Goal: Communication & Community: Answer question/provide support

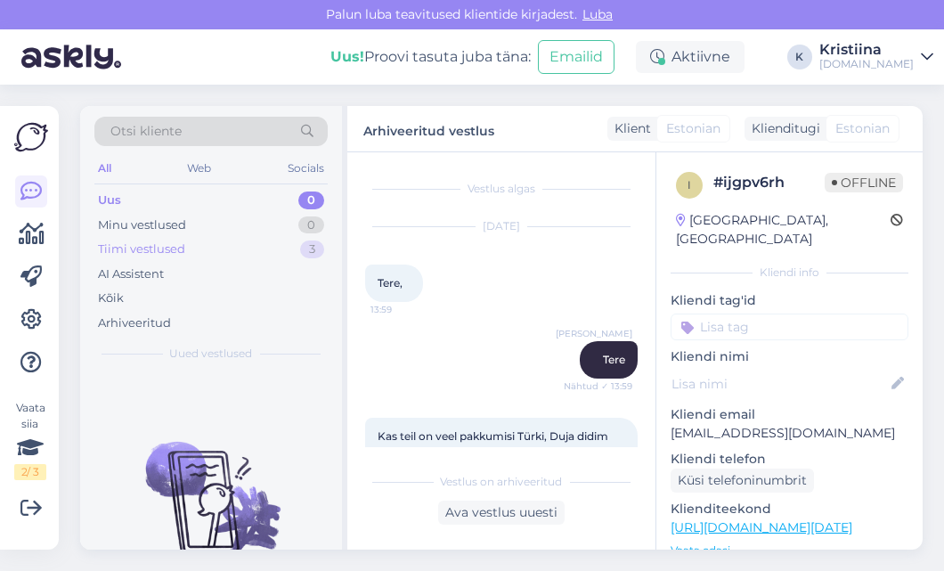
scroll to position [288, 0]
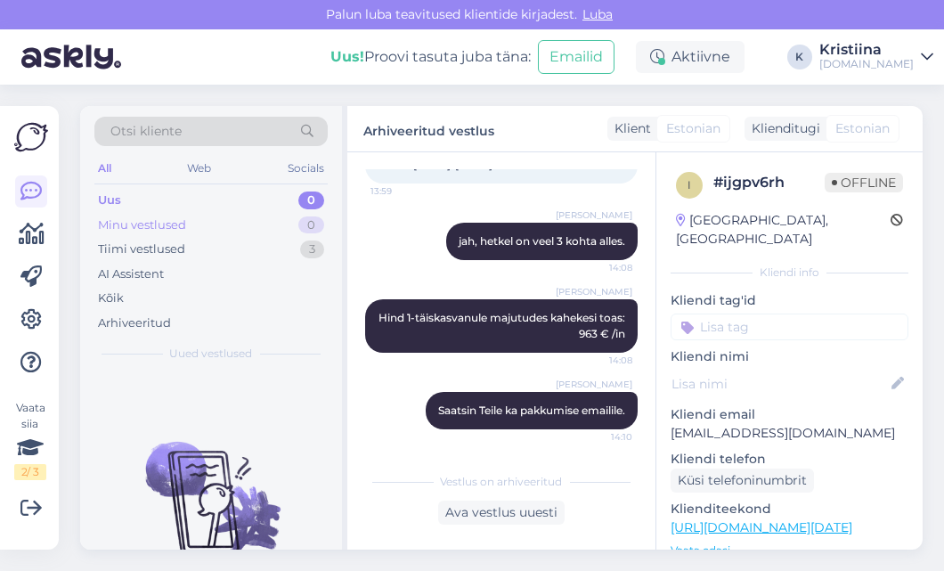
click at [251, 232] on div "Minu vestlused 0" at bounding box center [210, 225] width 233 height 25
click at [239, 216] on div "Minu vestlused 0" at bounding box center [210, 225] width 233 height 25
click at [235, 205] on div "Uus 0" at bounding box center [210, 200] width 233 height 25
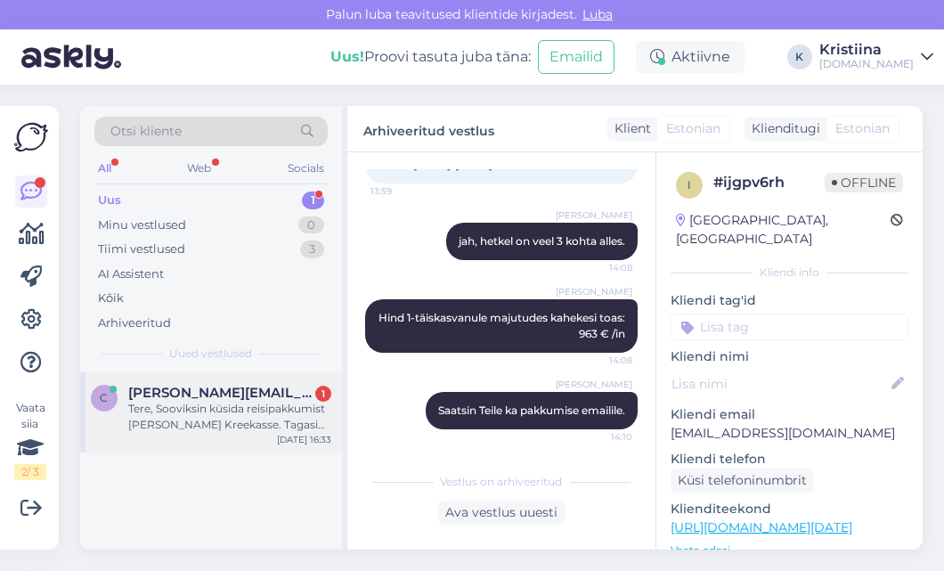
click at [217, 397] on span "[PERSON_NAME][EMAIL_ADDRESS][DOMAIN_NAME]" at bounding box center [220, 393] width 185 height 16
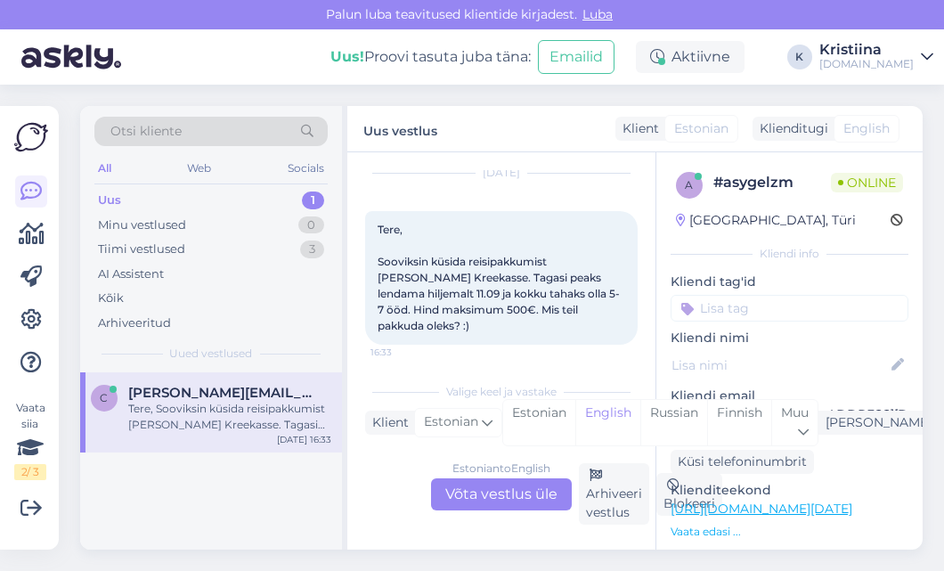
scroll to position [60, 0]
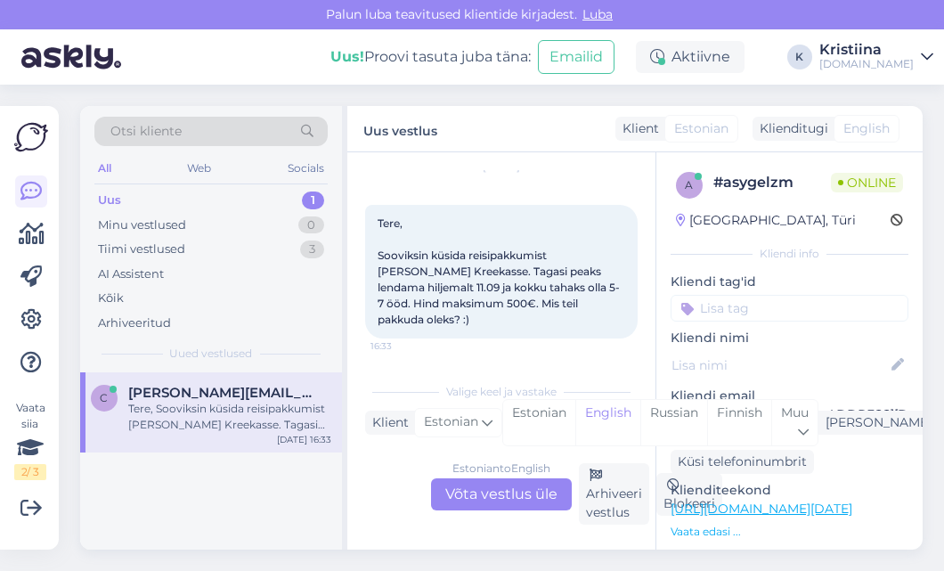
click at [499, 483] on div "Estonian to English Võta vestlus üle" at bounding box center [501, 494] width 141 height 32
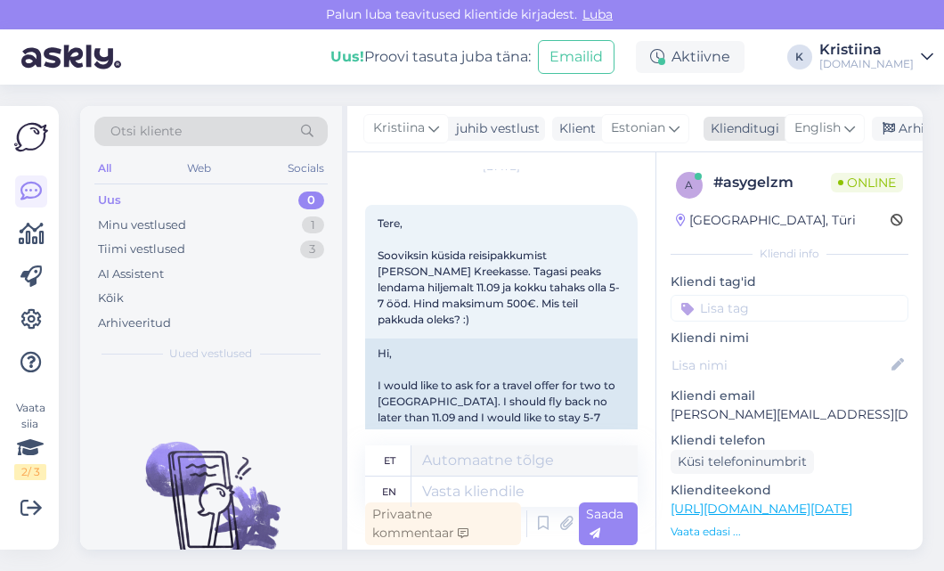
drag, startPoint x: 819, startPoint y: 123, endPoint x: 821, endPoint y: 137, distance: 14.4
click at [819, 124] on span "English" at bounding box center [817, 128] width 46 height 20
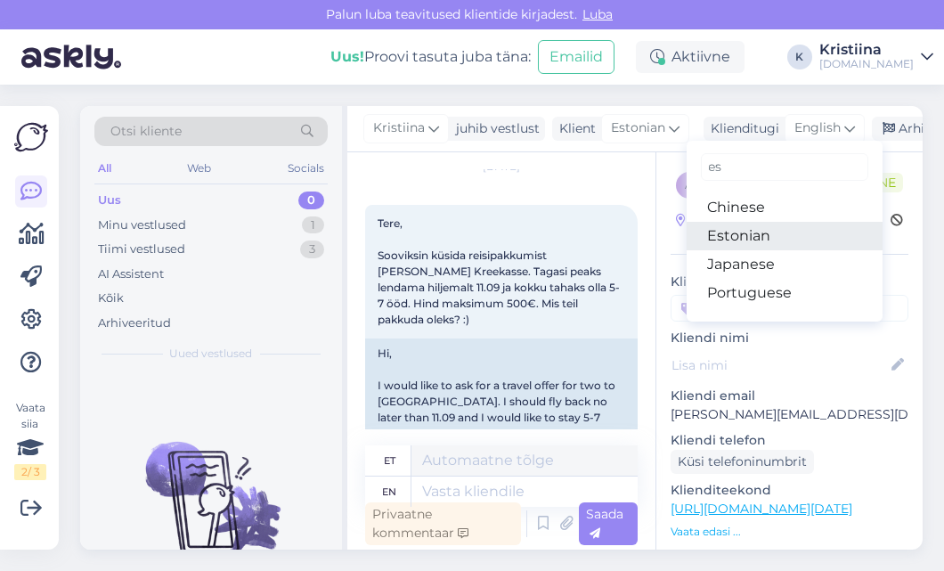
type input "es"
click at [758, 235] on link "Estonian" at bounding box center [785, 236] width 196 height 29
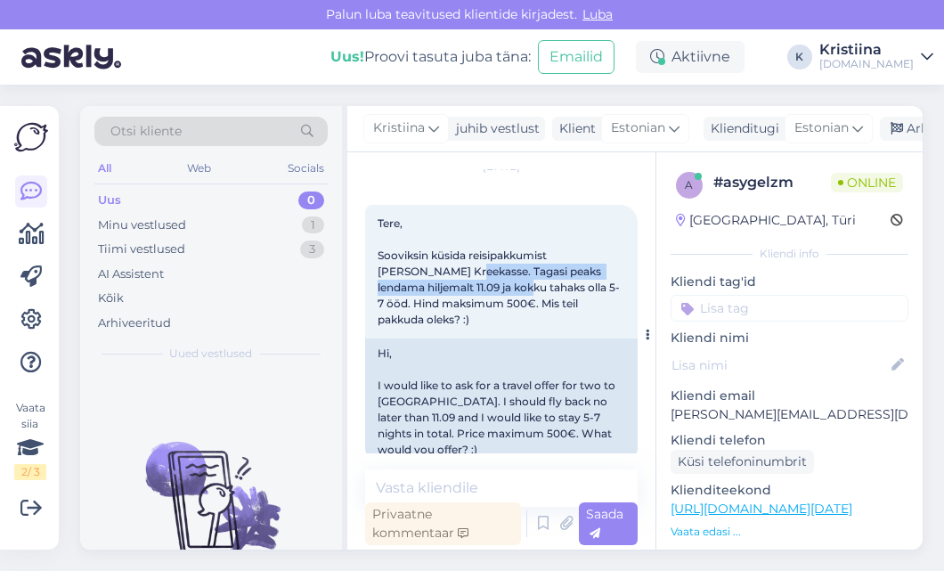
drag, startPoint x: 432, startPoint y: 271, endPoint x: 483, endPoint y: 289, distance: 54.1
click at [481, 288] on span "Tere, Sooviksin küsida reisipakkumist [PERSON_NAME] Kreekasse. Tagasi peaks len…" at bounding box center [499, 271] width 242 height 110
click at [485, 291] on span "Tere, Sooviksin küsida reisipakkumist [PERSON_NAME] Kreekasse. Tagasi peaks len…" at bounding box center [499, 271] width 242 height 110
click at [508, 298] on span "Tere, Sooviksin küsida reisipakkumist [PERSON_NAME] Kreekasse. Tagasi peaks len…" at bounding box center [499, 271] width 242 height 110
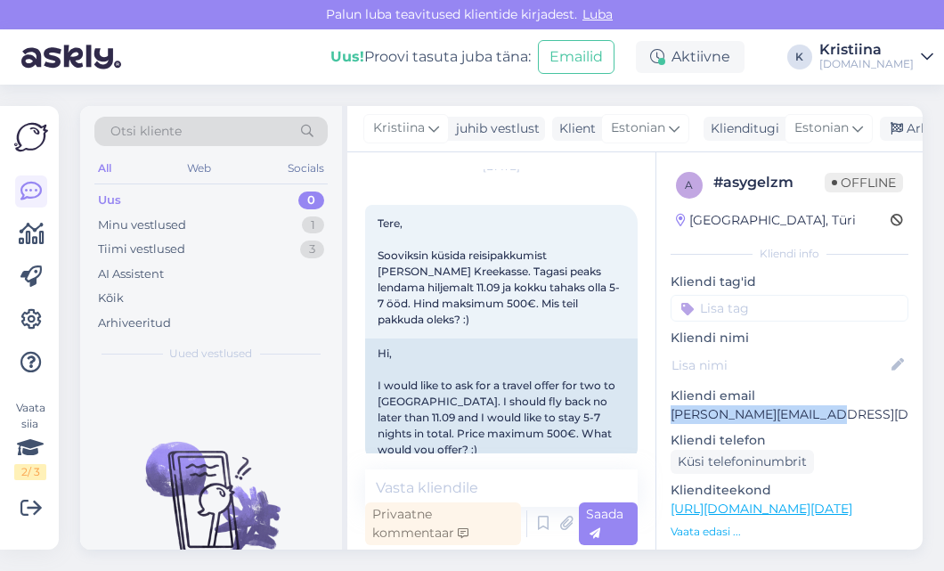
drag, startPoint x: 824, startPoint y: 417, endPoint x: 666, endPoint y: 419, distance: 157.7
click at [666, 419] on div "a # asygelzm Offline [GEOGRAPHIC_DATA], Türi Kliendi info Kliendi tag'id Kliend…" at bounding box center [789, 518] width 266 height 732
copy p "[PERSON_NAME][EMAIL_ADDRESS][DOMAIN_NAME]"
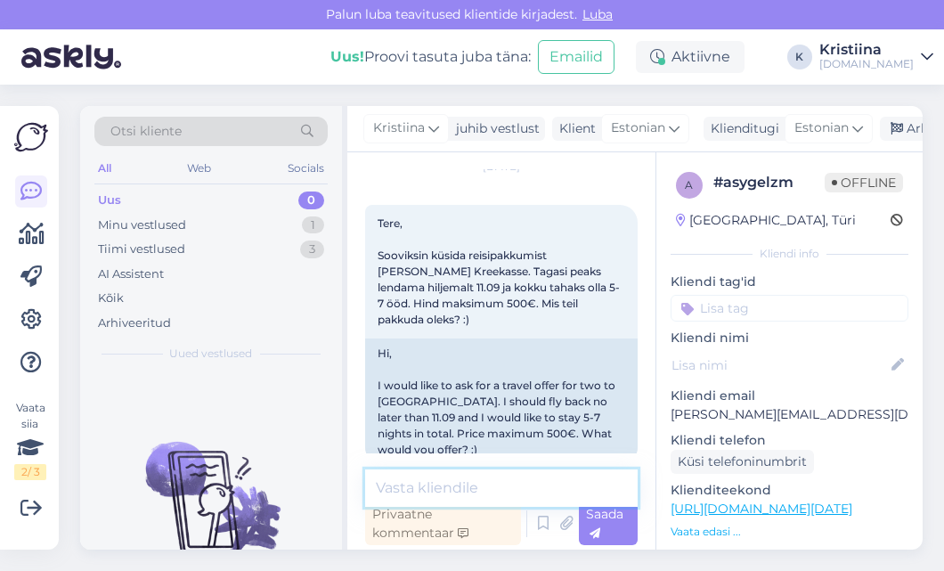
click at [475, 481] on textarea at bounding box center [501, 487] width 273 height 37
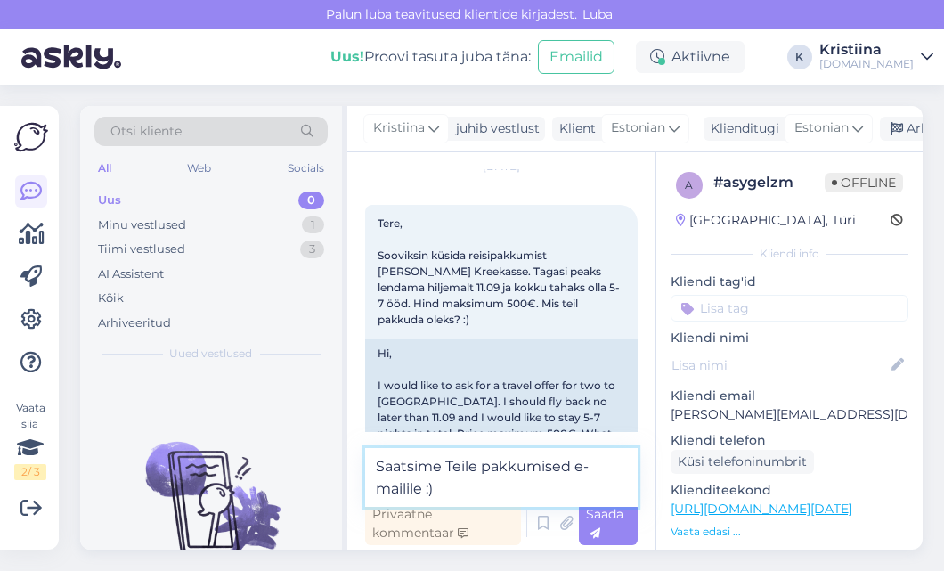
type textarea "Saatsime Teile pakkumised e-mailile :)"
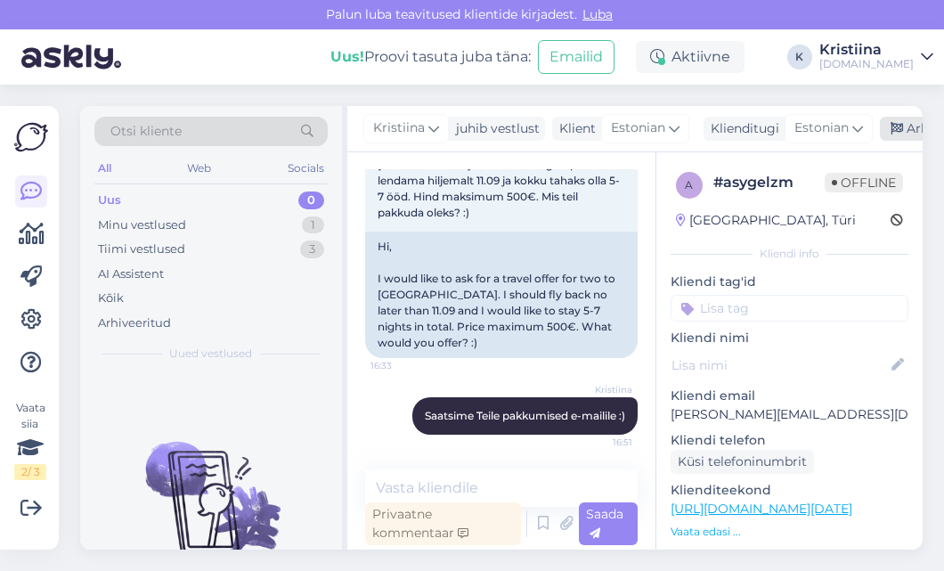
click at [892, 118] on div "Arhiveeri vestlus" at bounding box center [948, 129] width 137 height 24
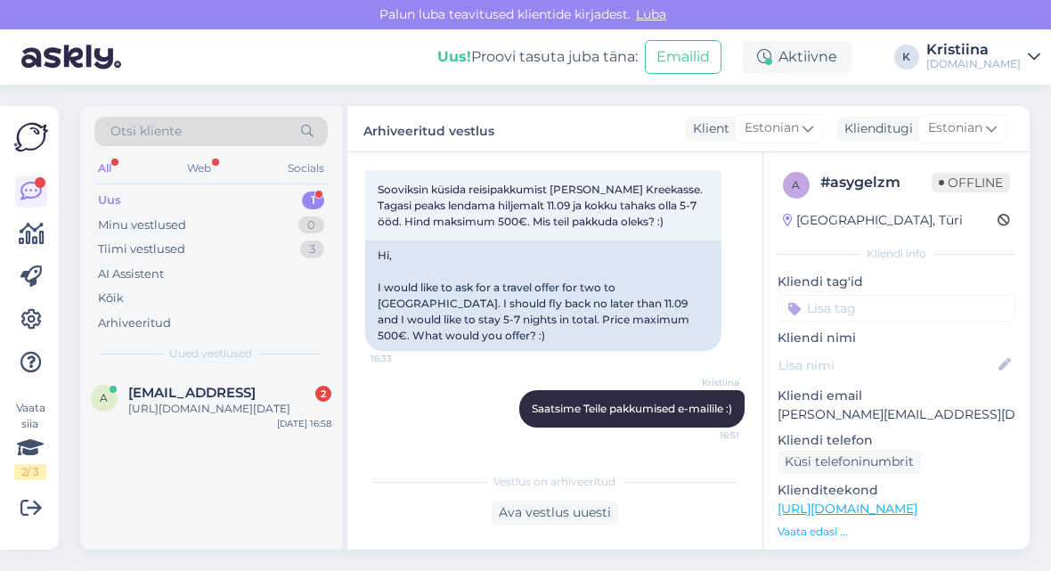
scroll to position [109, 0]
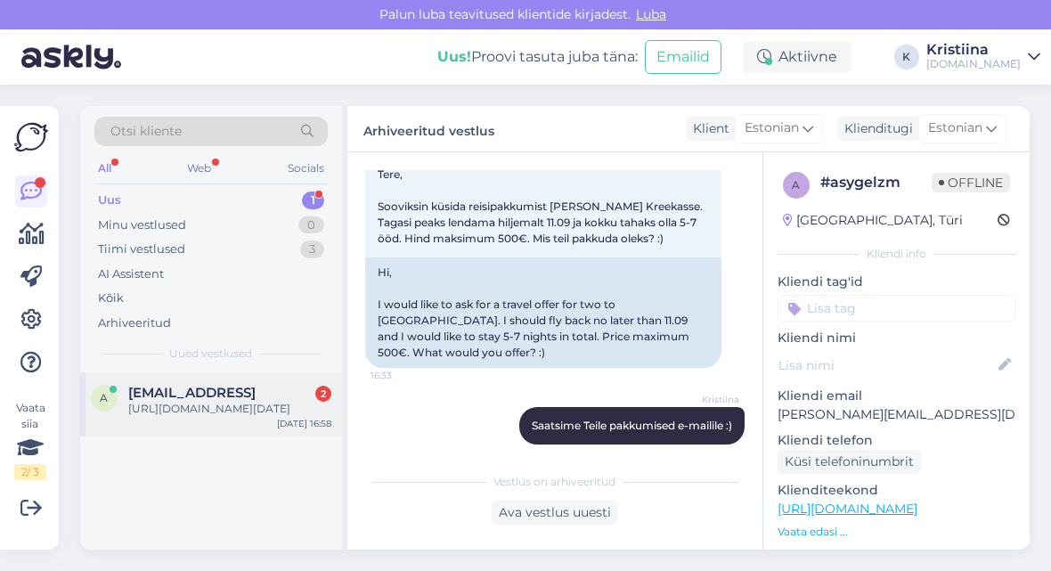
click at [254, 393] on span "[EMAIL_ADDRESS]" at bounding box center [191, 393] width 127 height 16
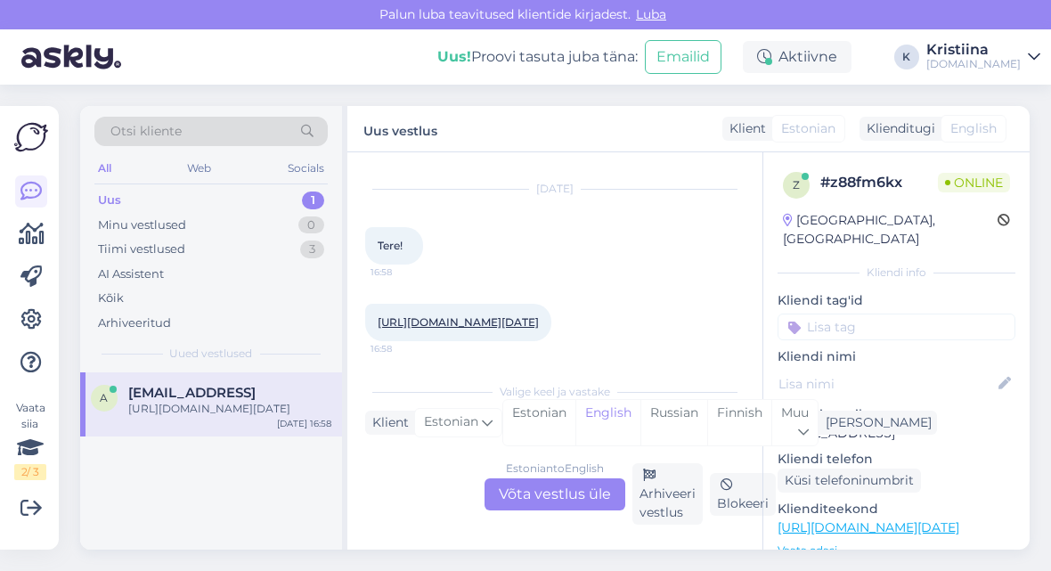
drag, startPoint x: 493, startPoint y: 340, endPoint x: 376, endPoint y: 324, distance: 117.8
click at [376, 324] on div "[URL][DOMAIN_NAME][DATE] 16:58" at bounding box center [458, 322] width 186 height 37
copy link "[URL][DOMAIN_NAME][DATE]"
click at [553, 505] on div "Estonian to English Võta vestlus üle" at bounding box center [555, 494] width 141 height 32
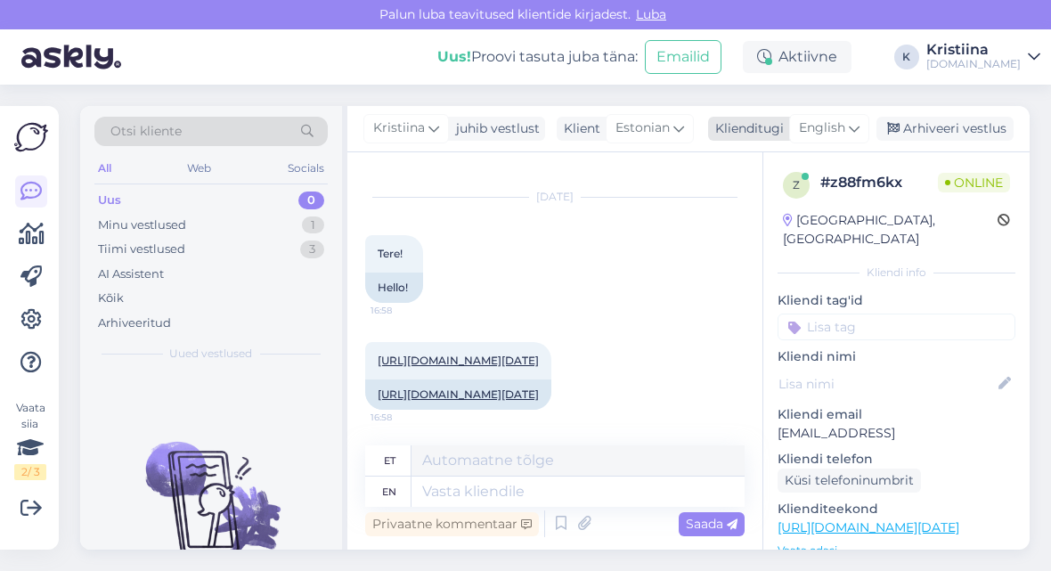
drag, startPoint x: 868, startPoint y: 120, endPoint x: 847, endPoint y: 128, distance: 22.0
click at [866, 120] on div "English" at bounding box center [829, 128] width 80 height 29
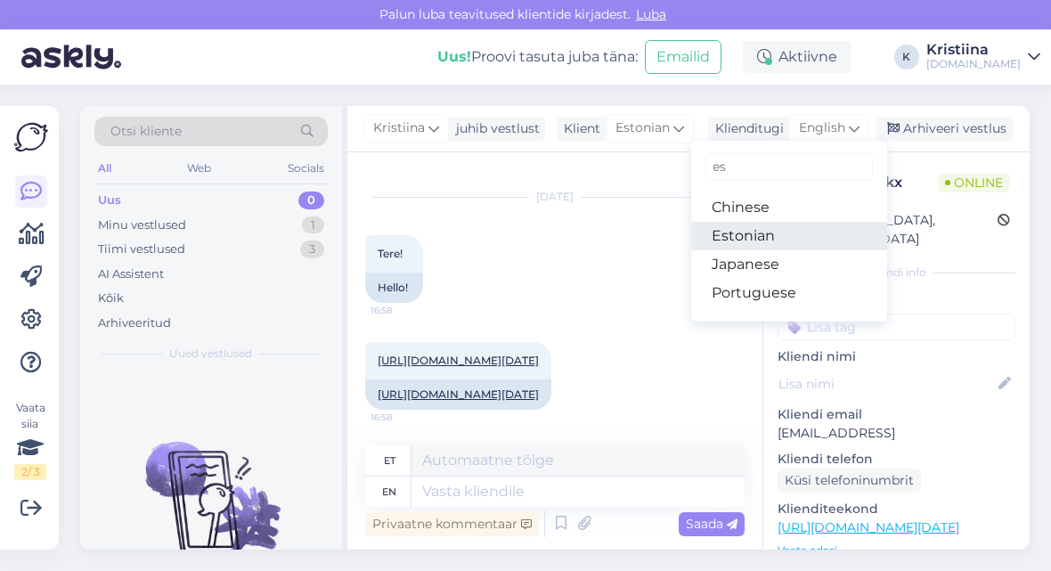
click at [781, 232] on link "Estonian" at bounding box center [789, 236] width 196 height 29
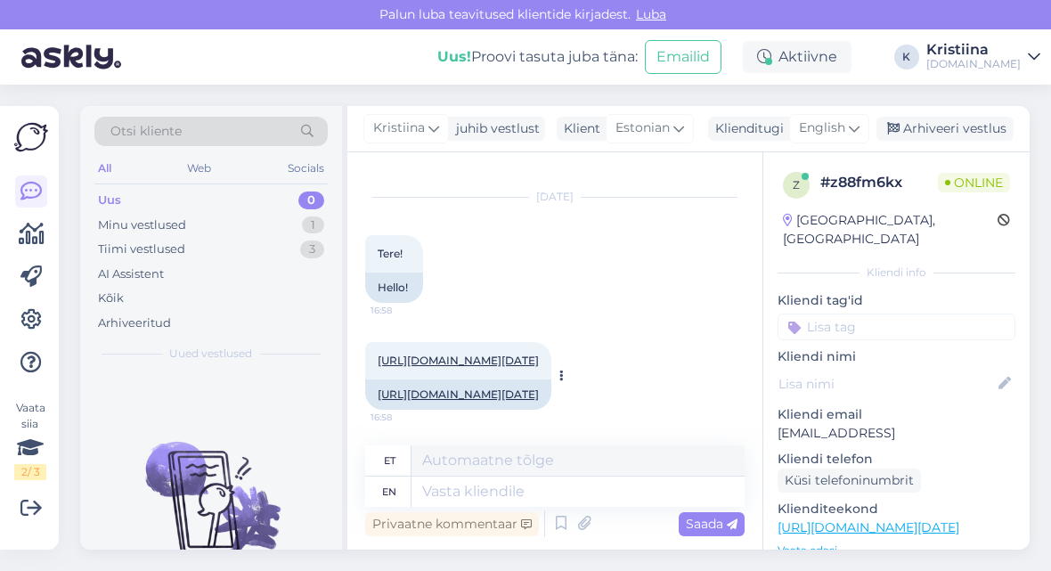
scroll to position [37, 0]
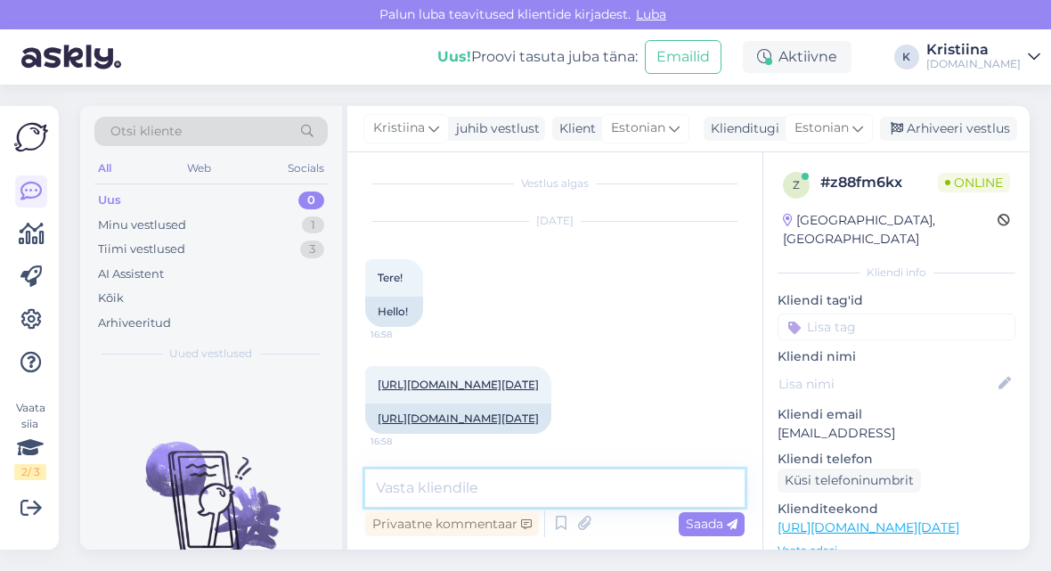
click at [501, 484] on textarea at bounding box center [554, 487] width 379 height 37
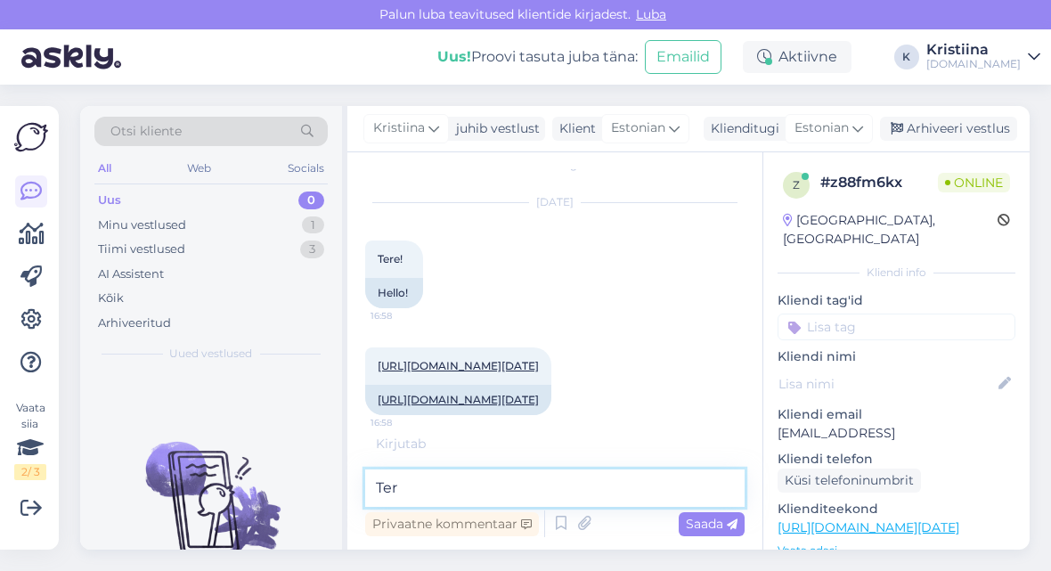
scroll to position [37, 0]
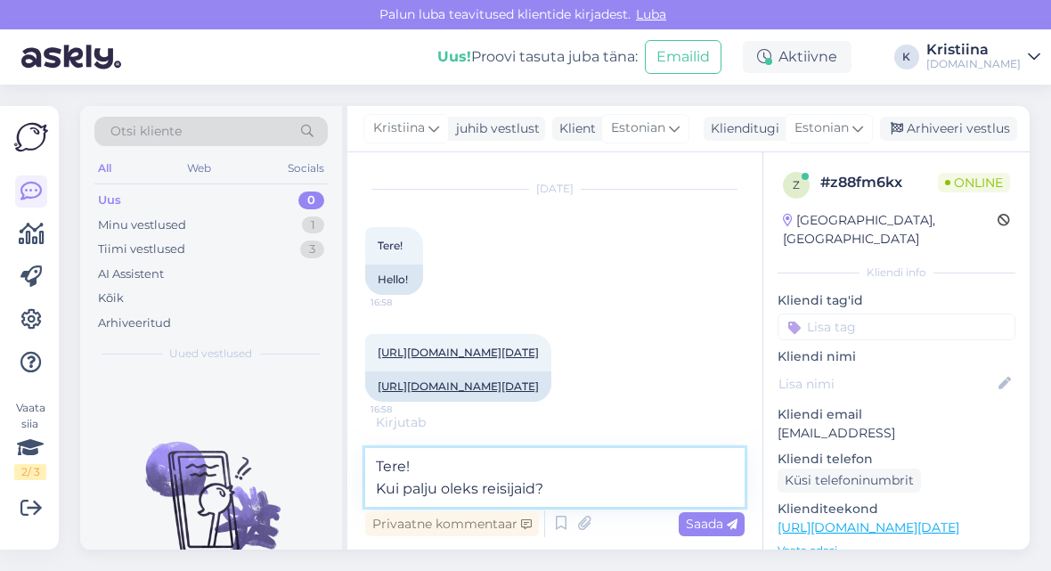
type textarea "Tere! Kui palju oleks reisijaid?"
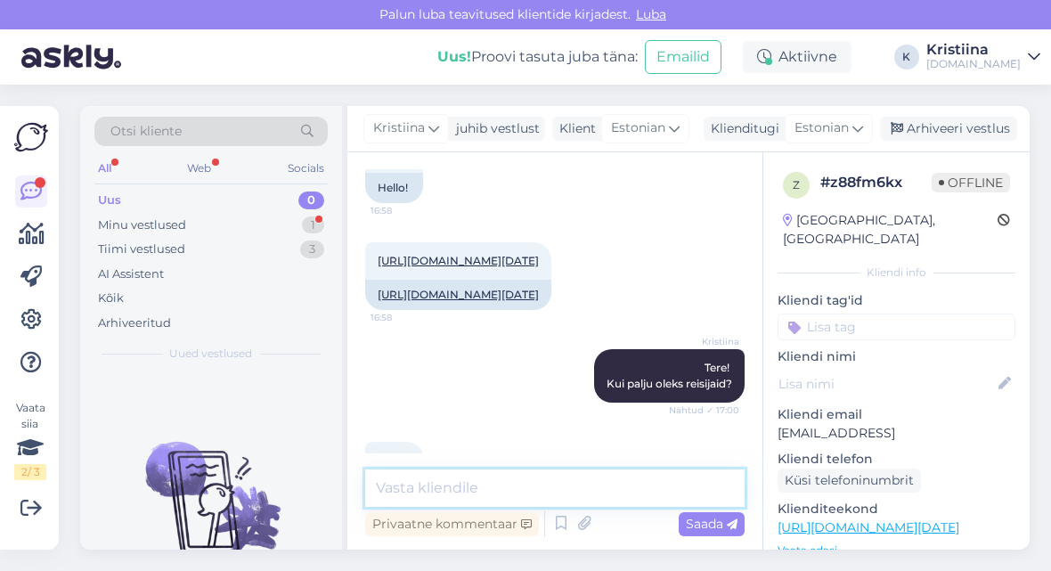
scroll to position [206, 0]
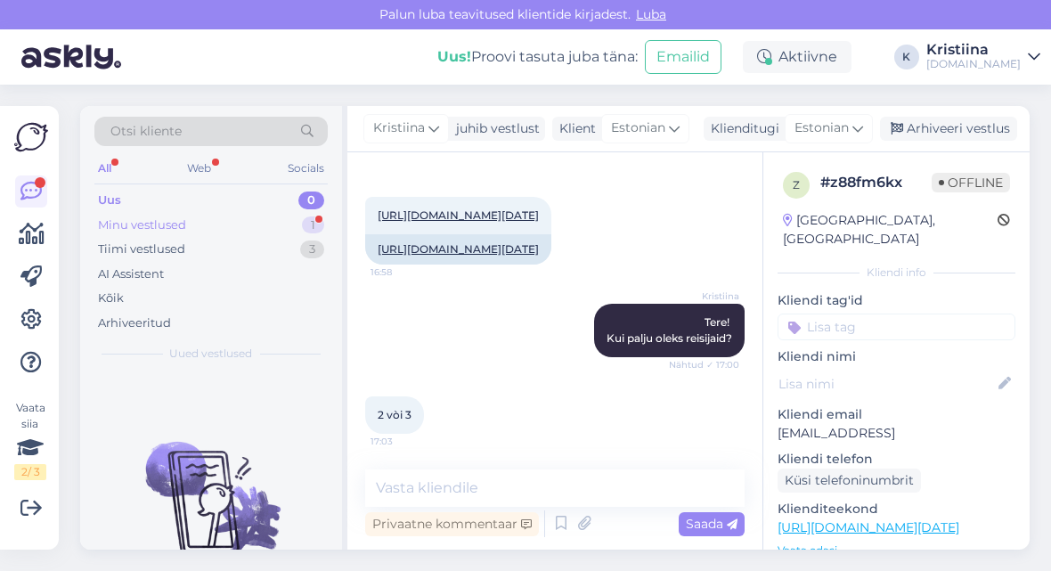
click at [247, 220] on div "Minu vestlused 1" at bounding box center [210, 225] width 233 height 25
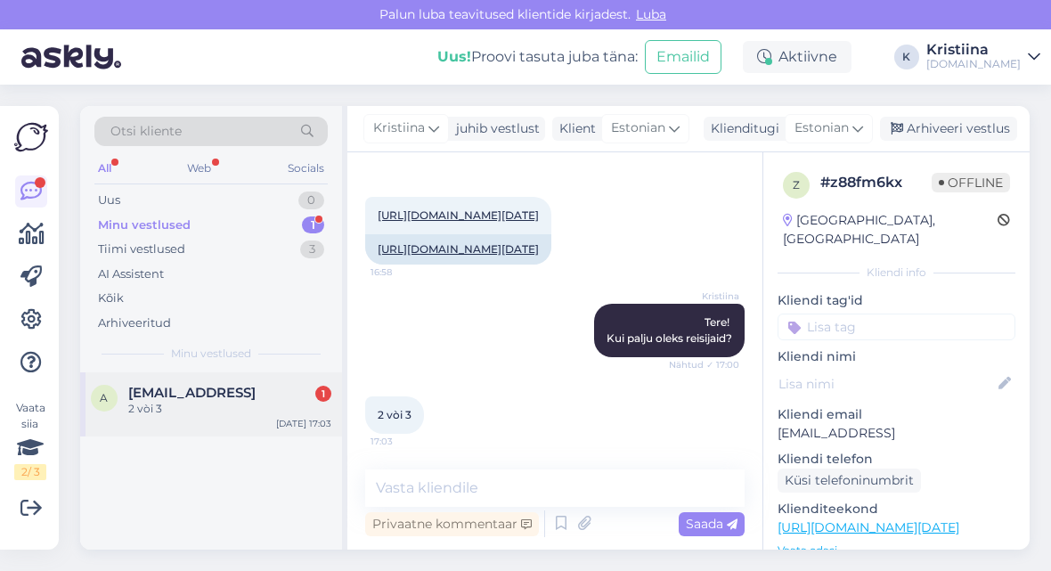
click at [236, 388] on span "[EMAIL_ADDRESS]" at bounding box center [191, 393] width 127 height 16
click at [231, 200] on div "Uus 1" at bounding box center [210, 200] width 233 height 25
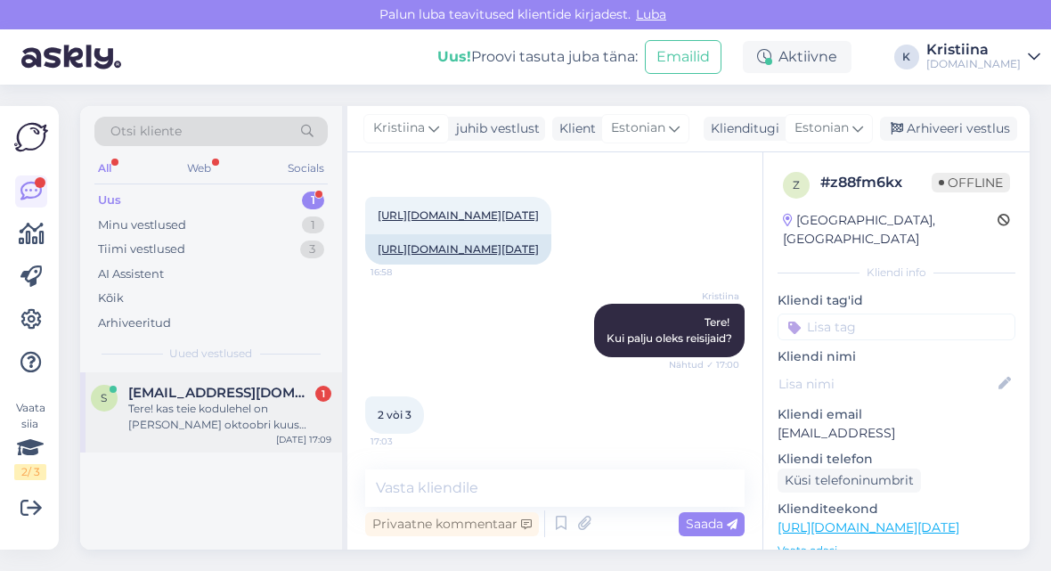
click at [212, 398] on span "[EMAIL_ADDRESS][DOMAIN_NAME]" at bounding box center [220, 393] width 185 height 16
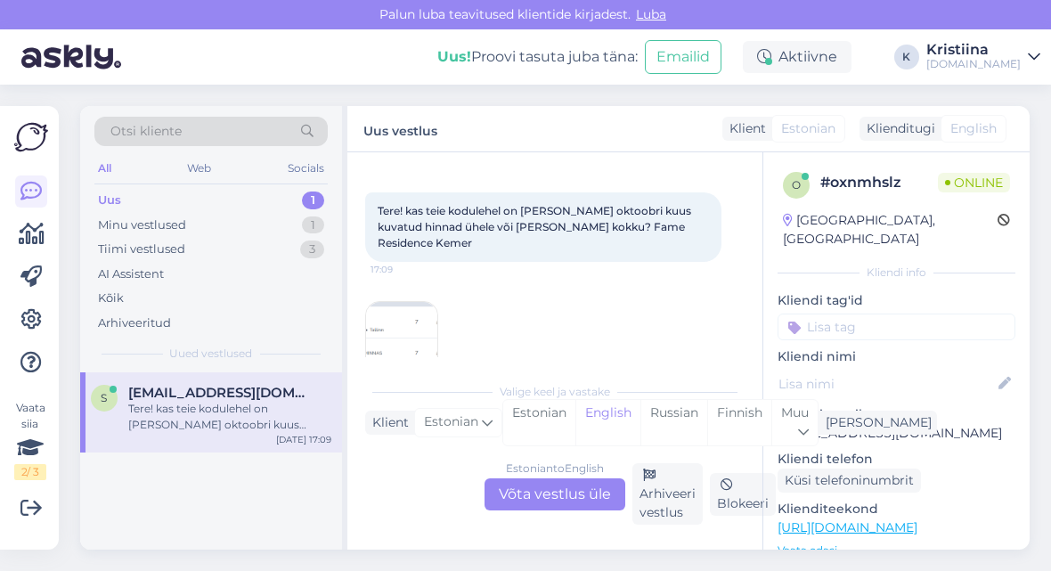
scroll to position [91, 0]
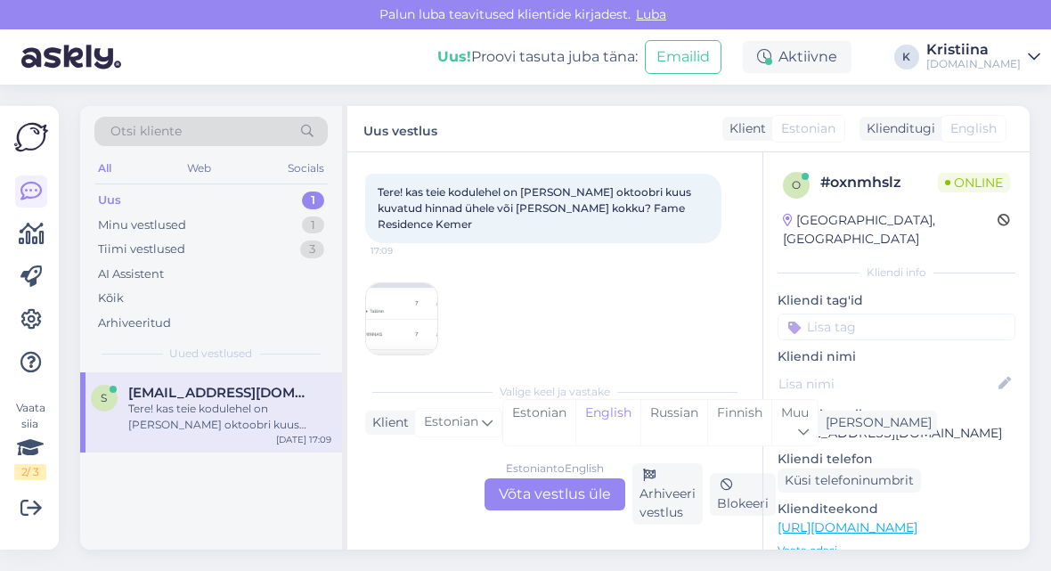
click at [411, 324] on img at bounding box center [401, 318] width 71 height 71
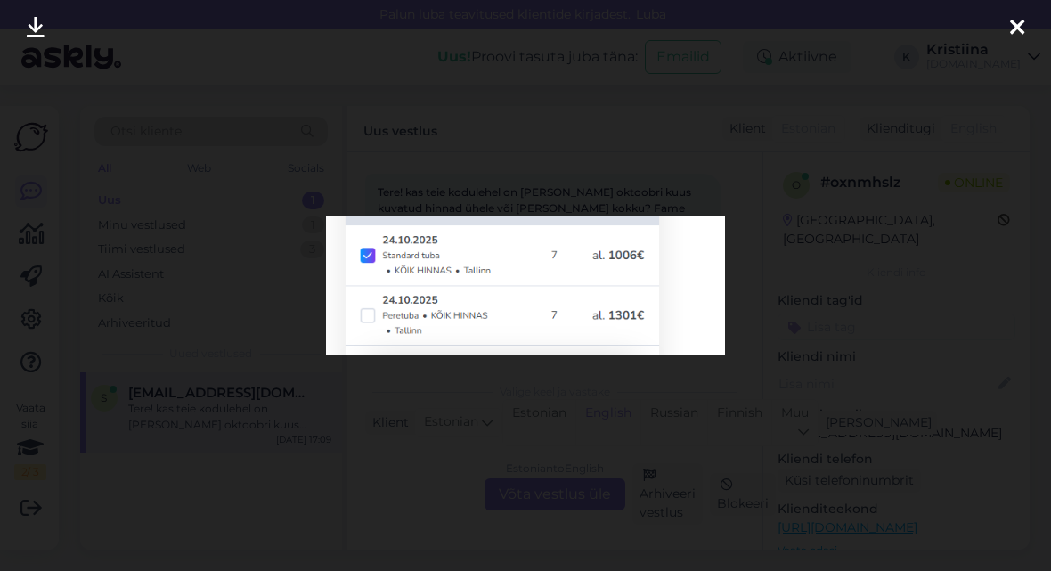
click at [943, 30] on icon at bounding box center [1017, 28] width 14 height 23
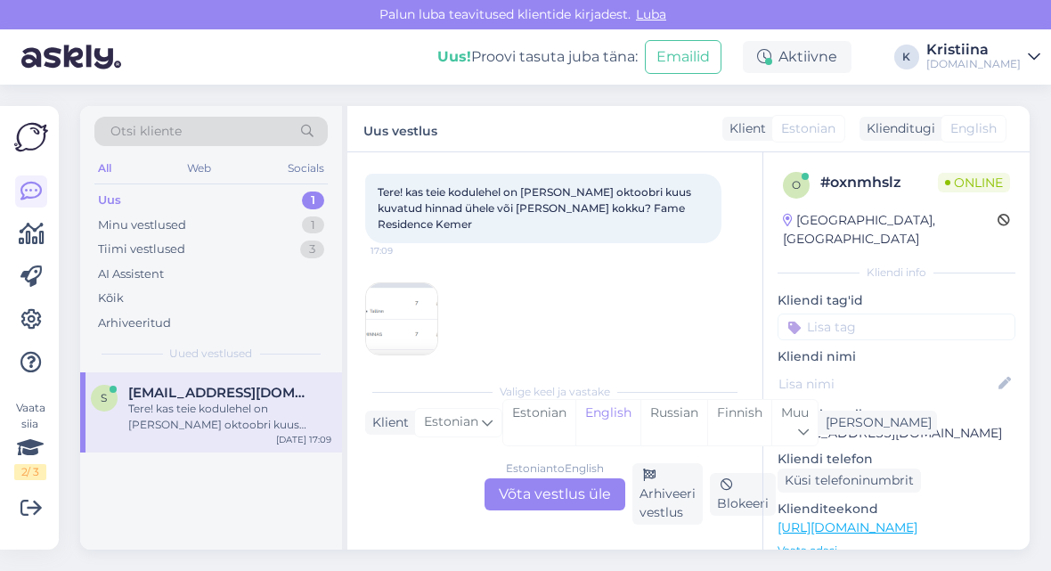
click at [575, 497] on div "Estonian to English Võta vestlus üle" at bounding box center [555, 494] width 141 height 32
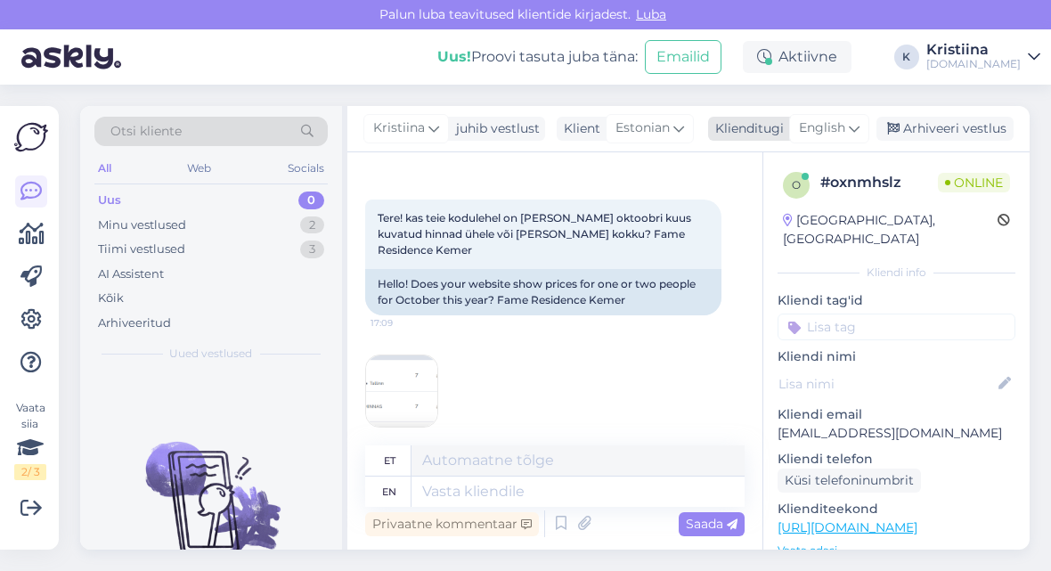
click at [835, 131] on span "English" at bounding box center [822, 128] width 46 height 20
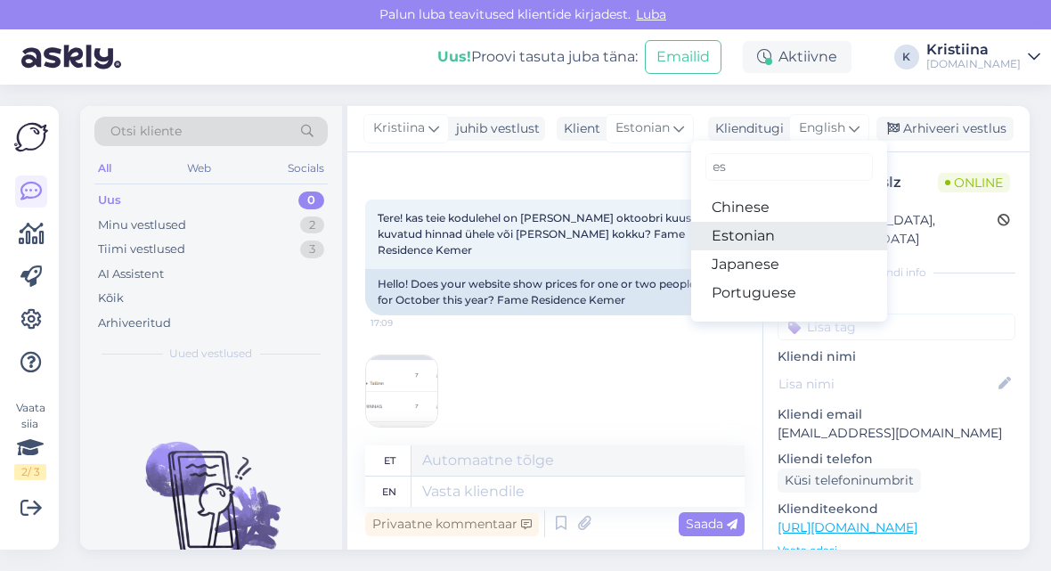
click at [794, 228] on link "Estonian" at bounding box center [789, 236] width 196 height 29
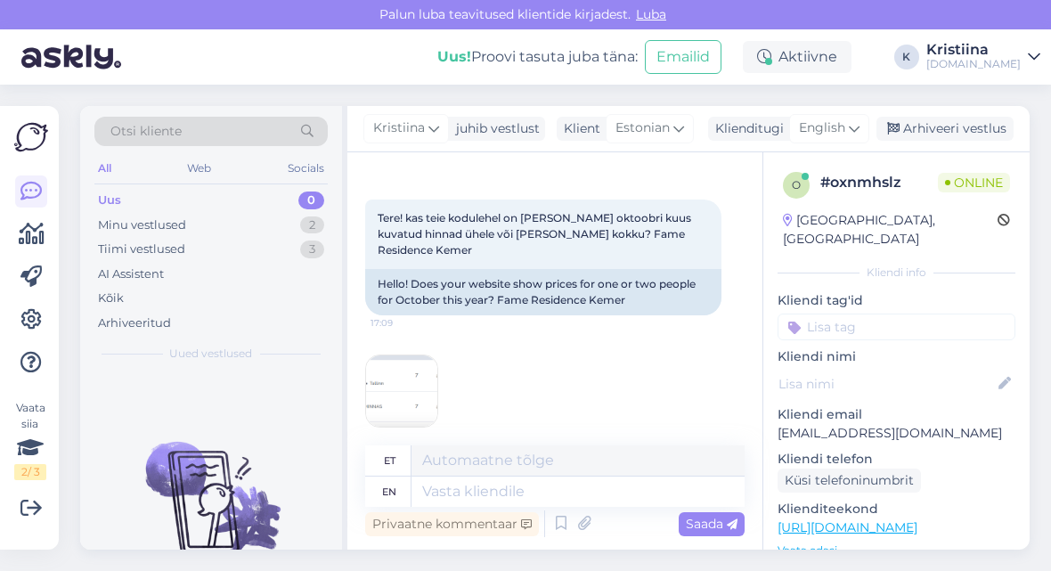
scroll to position [41, 0]
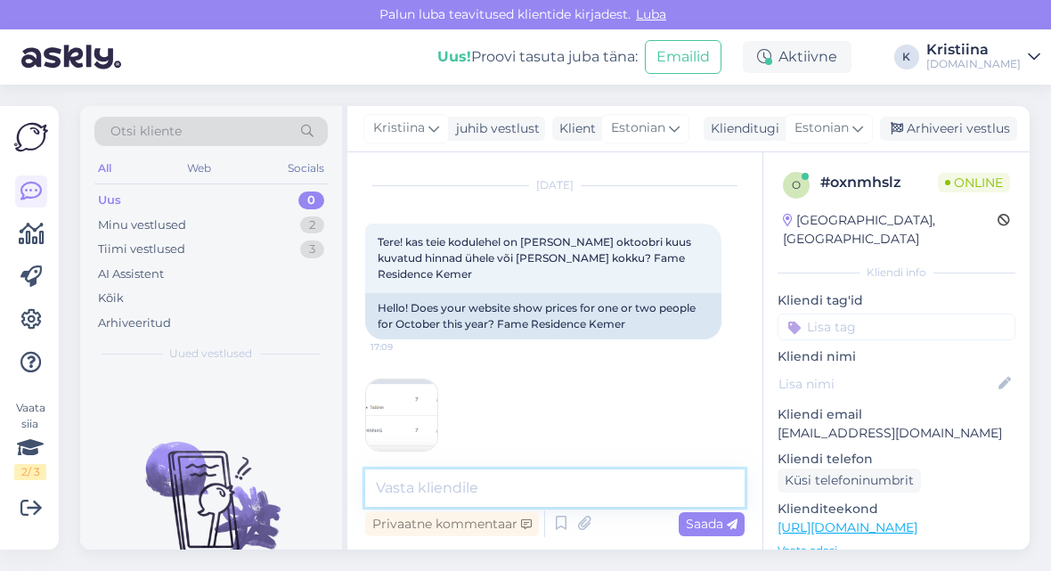
click at [486, 490] on textarea at bounding box center [554, 487] width 379 height 37
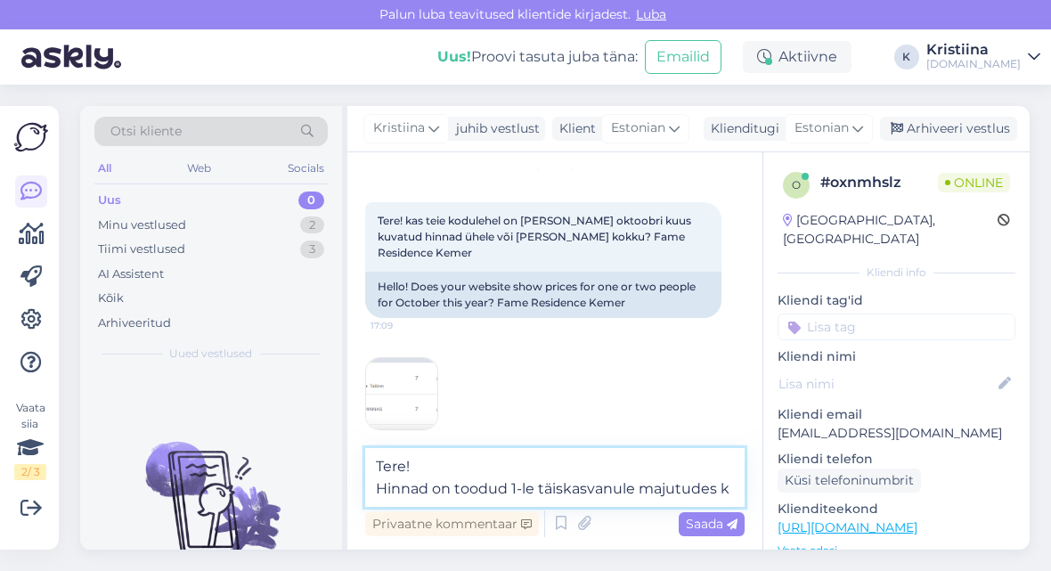
scroll to position [85, 0]
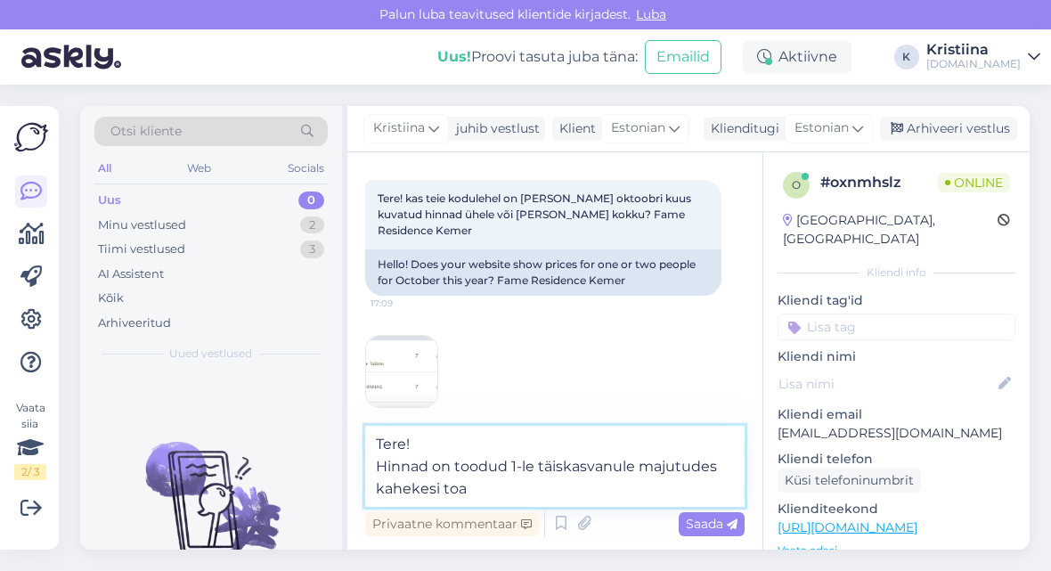
type textarea "Tere! Hinnad on toodud 1-le täiskasvanule majutudes kahekesi toas"
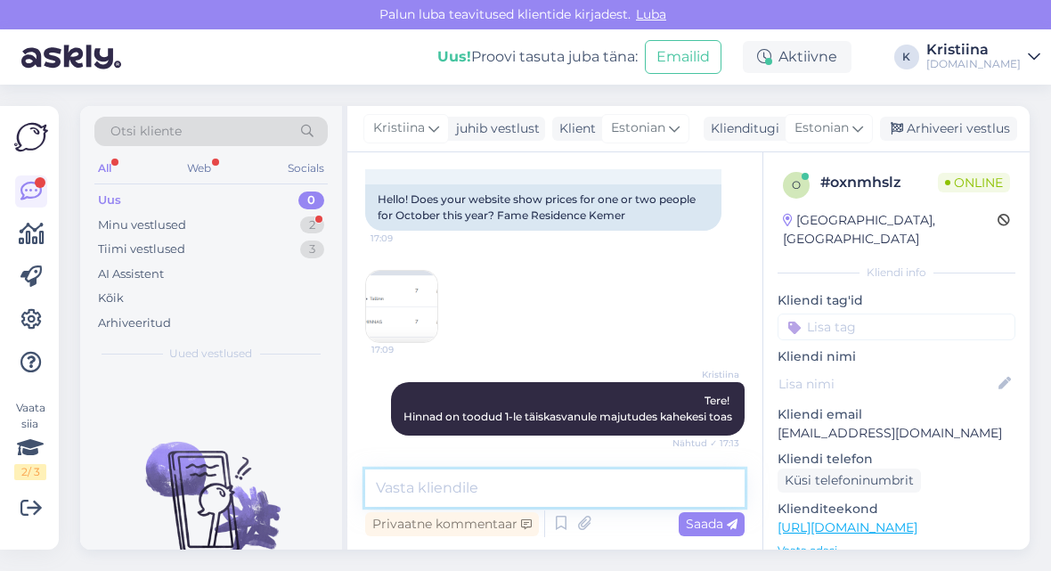
scroll to position [226, 0]
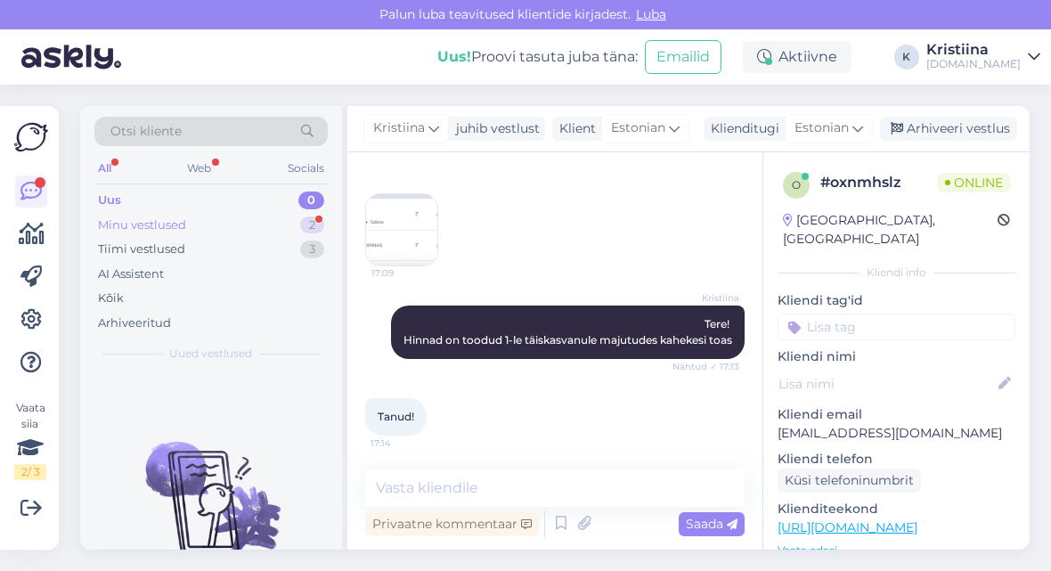
click at [216, 218] on div "Minu vestlused 2" at bounding box center [210, 225] width 233 height 25
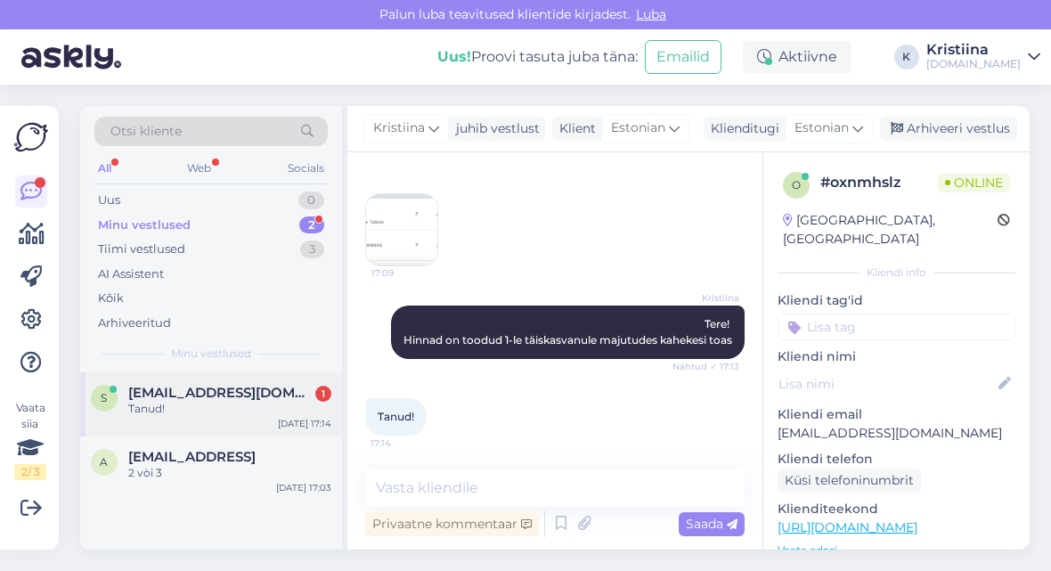
click at [231, 401] on div "Tanud!" at bounding box center [229, 409] width 203 height 16
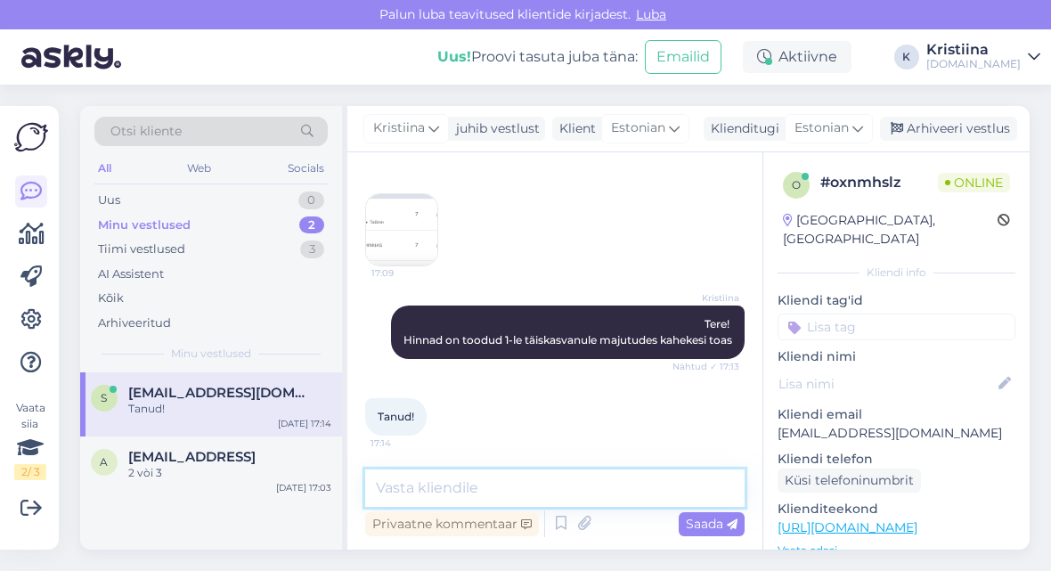
click at [438, 493] on textarea at bounding box center [554, 487] width 379 height 37
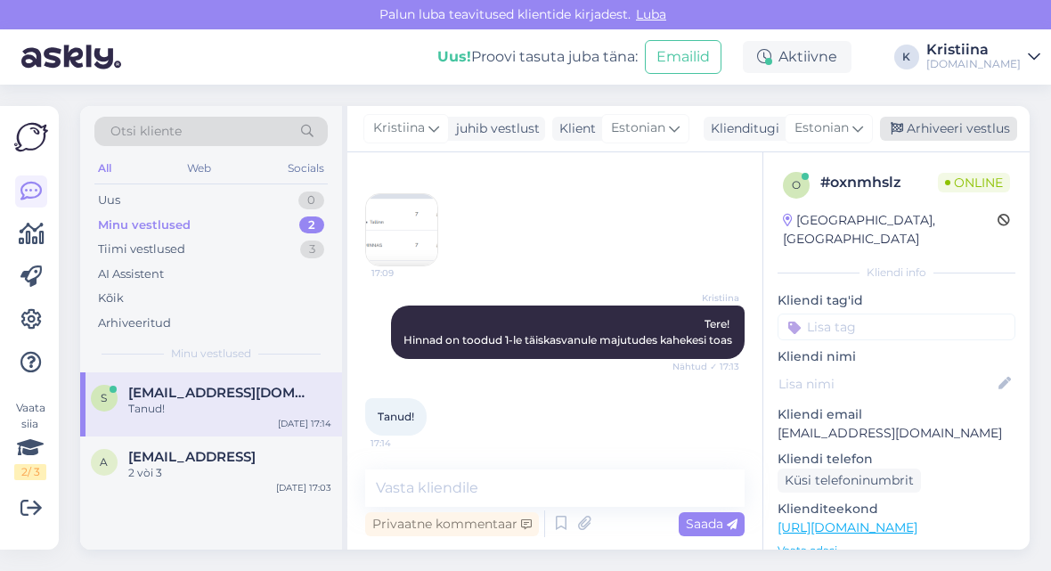
click at [943, 123] on div "Arhiveeri vestlus" at bounding box center [948, 129] width 137 height 24
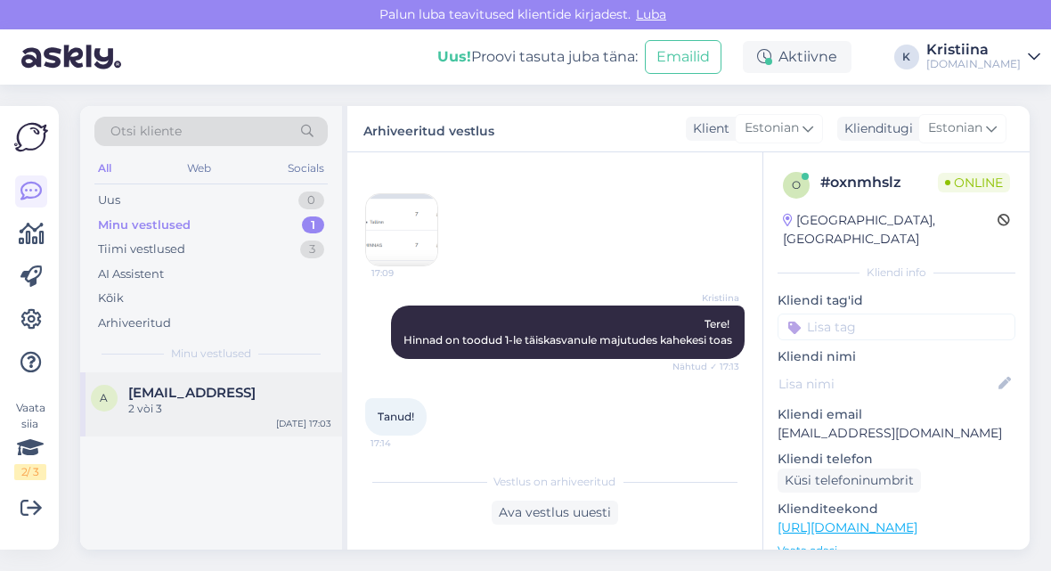
click at [175, 419] on div "a [EMAIL_ADDRESS] 2 vòi [DATE] 17:03" at bounding box center [211, 404] width 262 height 64
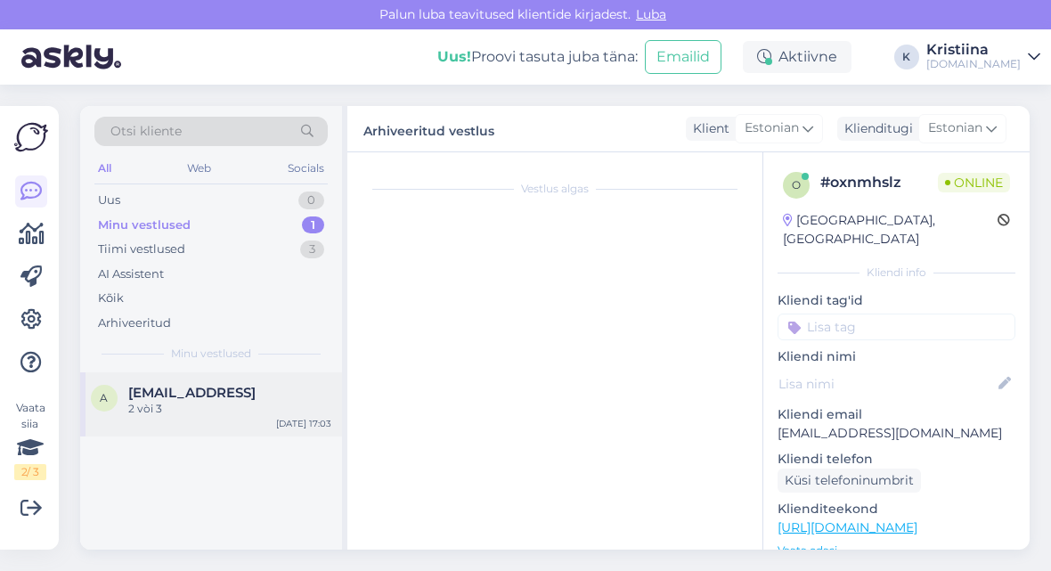
scroll to position [206, 0]
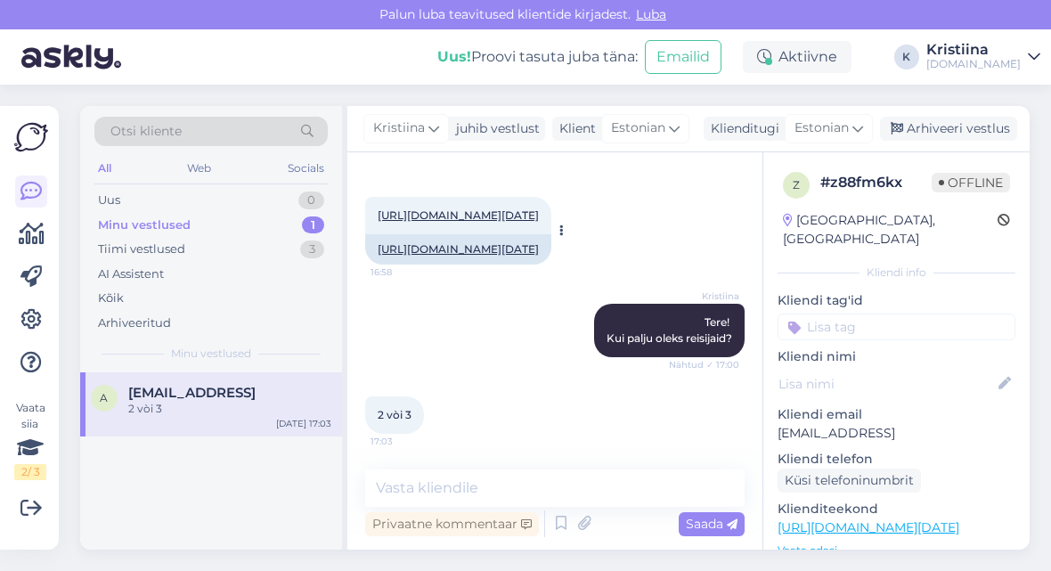
click at [470, 242] on link "[URL][DOMAIN_NAME][DATE]" at bounding box center [458, 248] width 161 height 13
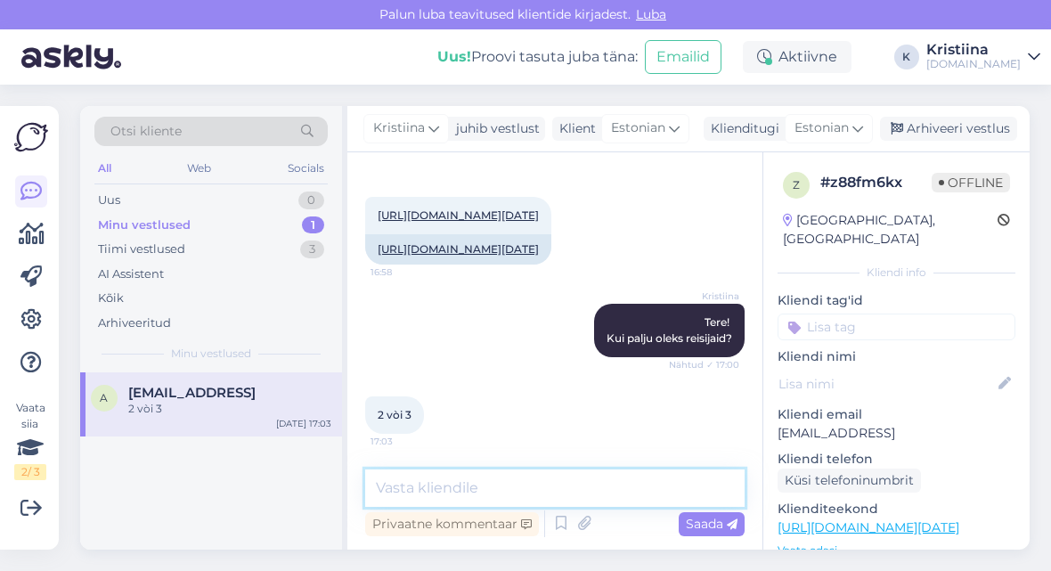
click at [526, 480] on textarea at bounding box center [554, 487] width 379 height 37
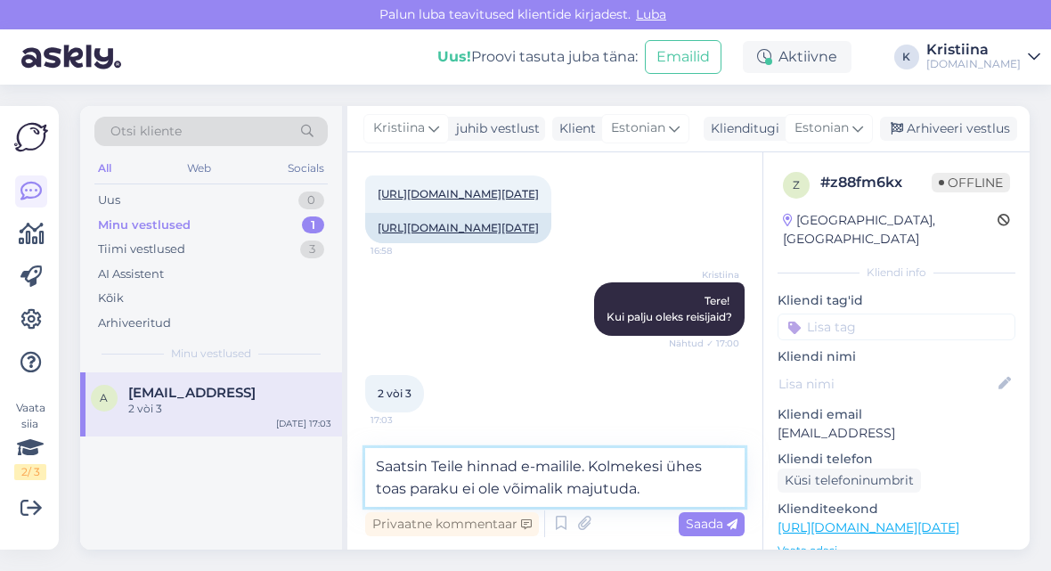
type textarea "Saatsin Teile hinnad e-mailile. Kolmekesi ühes toas paraku ei ole võimalik maju…"
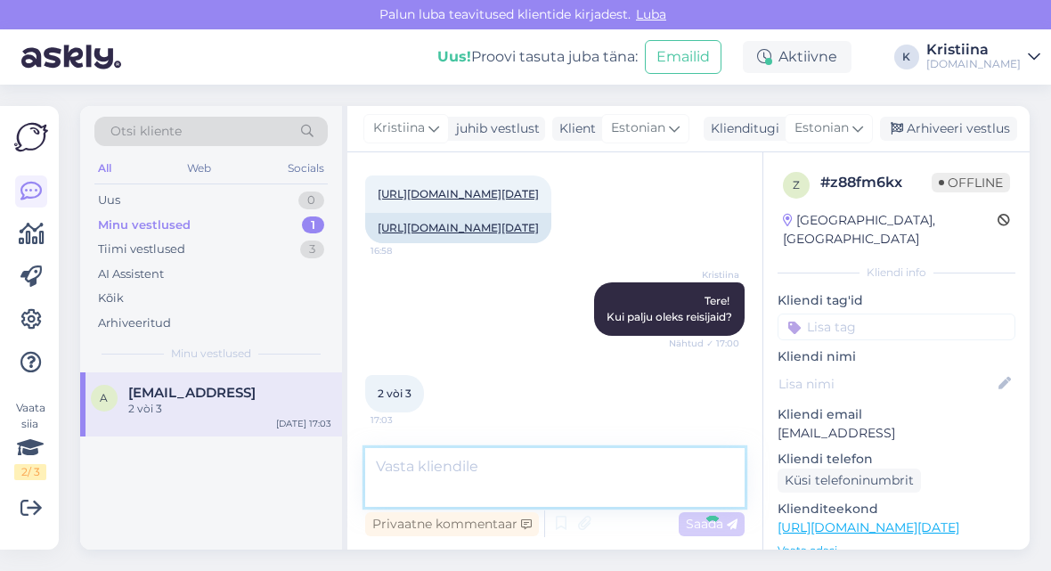
scroll to position [298, 0]
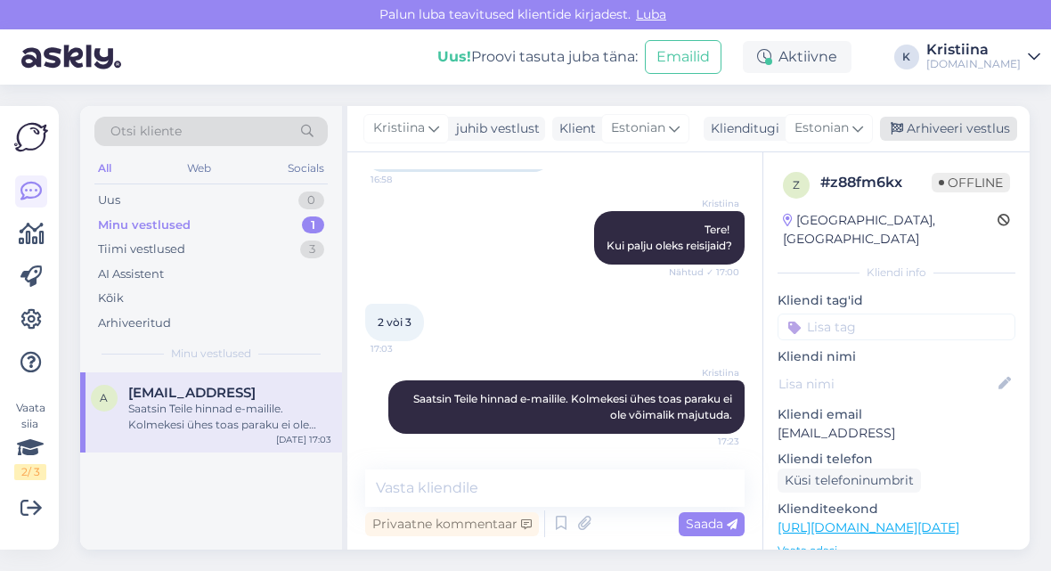
click at [943, 129] on div "Arhiveeri vestlus" at bounding box center [948, 129] width 137 height 24
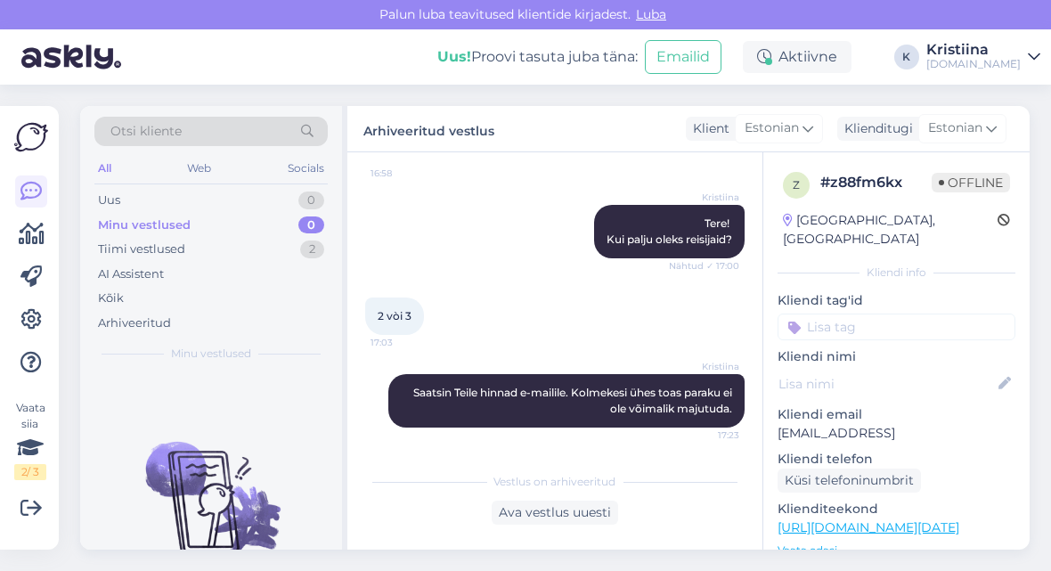
click at [205, 222] on div "Minu vestlused 0" at bounding box center [210, 225] width 233 height 25
click at [186, 241] on div "Tiimi vestlused 2" at bounding box center [210, 249] width 233 height 25
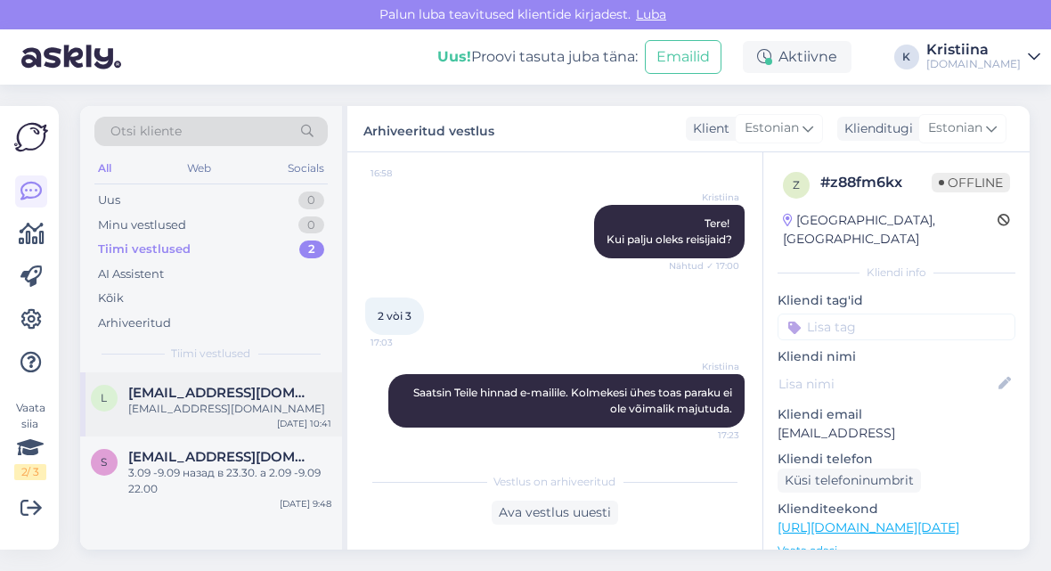
click at [229, 387] on span "[EMAIL_ADDRESS][DOMAIN_NAME]" at bounding box center [220, 393] width 185 height 16
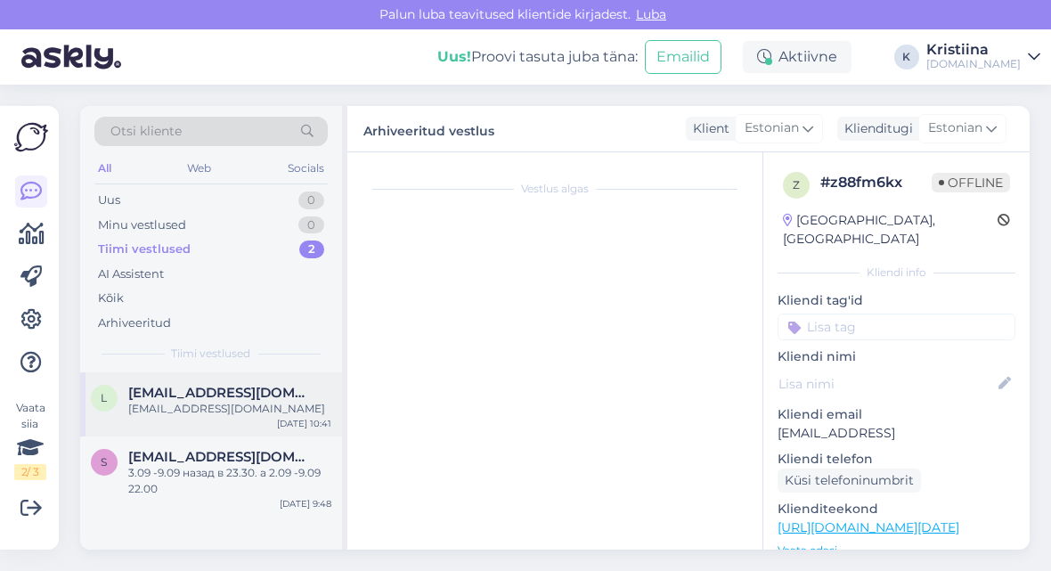
scroll to position [0, 0]
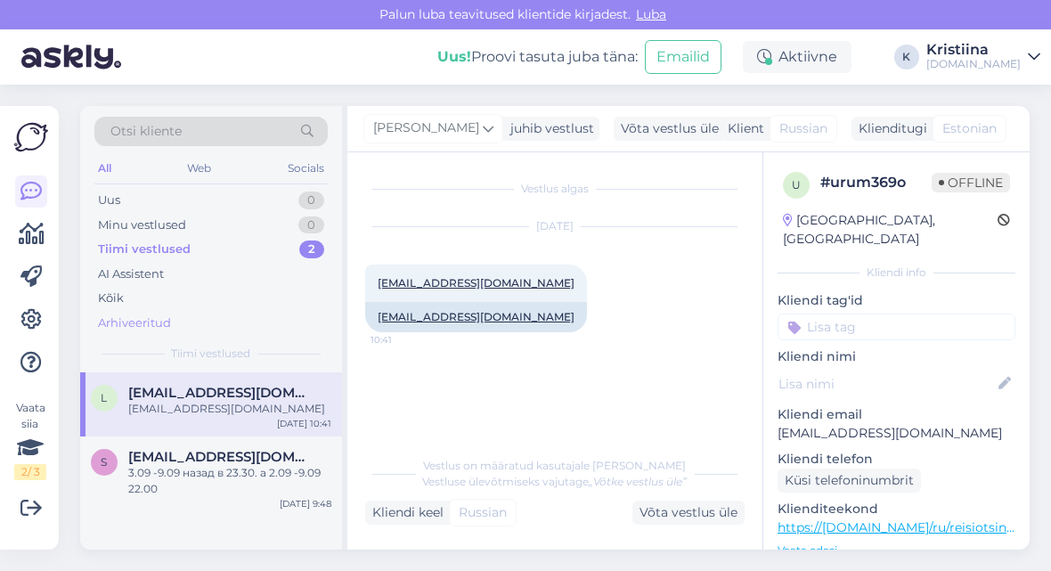
click at [170, 324] on div "Arhiveeritud" at bounding box center [210, 323] width 233 height 25
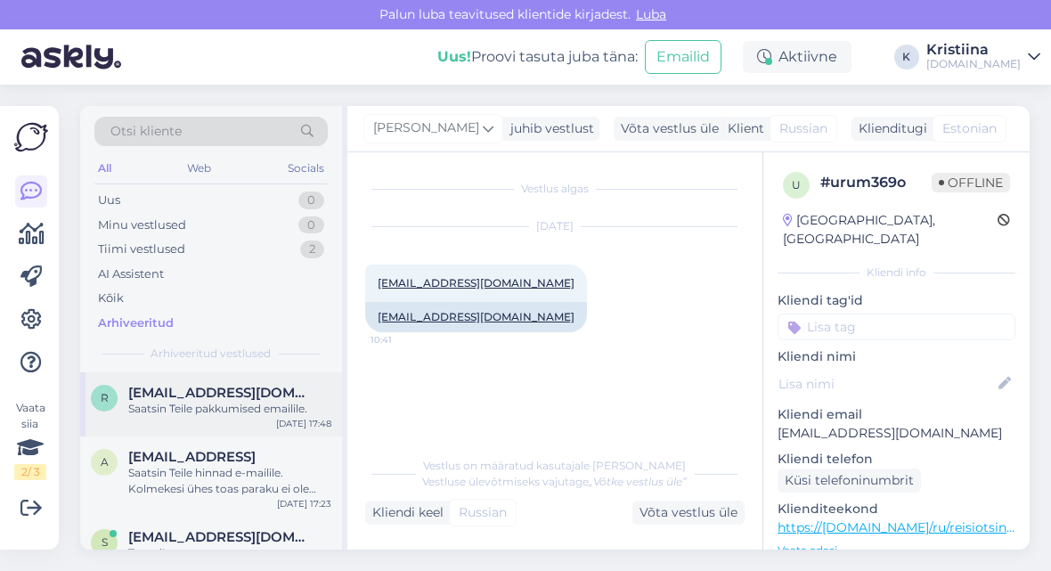
click at [226, 398] on span "[EMAIL_ADDRESS][DOMAIN_NAME]" at bounding box center [220, 393] width 185 height 16
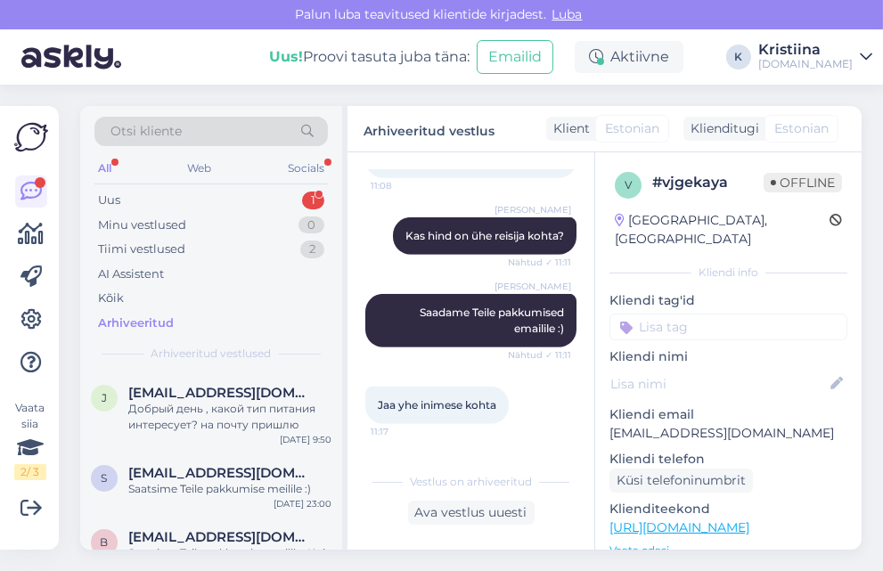
scroll to position [1387, 0]
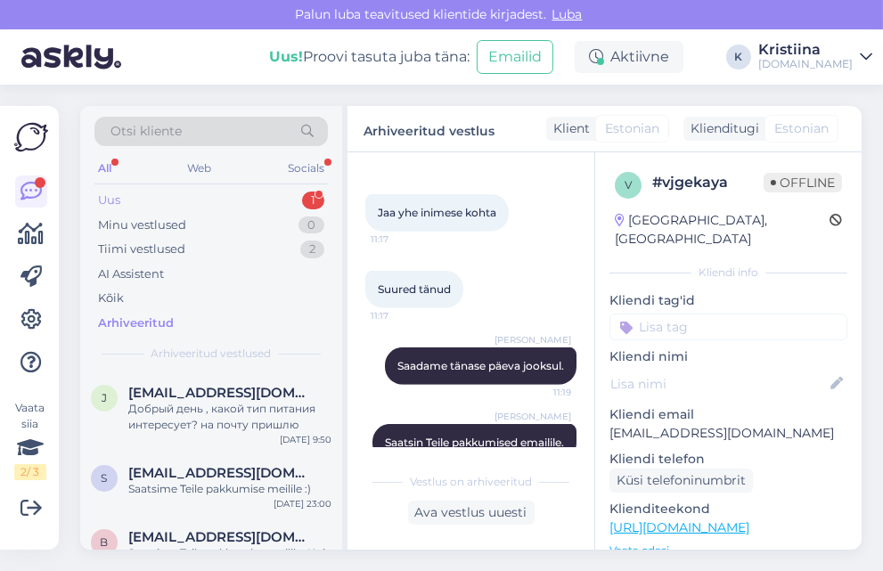
click at [228, 192] on div "Uus 1" at bounding box center [210, 200] width 233 height 25
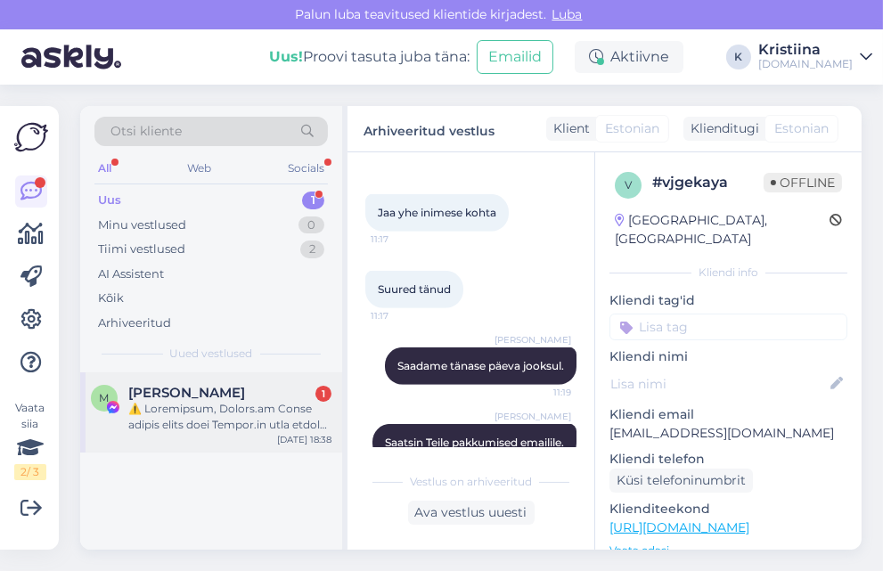
click at [186, 392] on span "[PERSON_NAME]" at bounding box center [186, 393] width 117 height 16
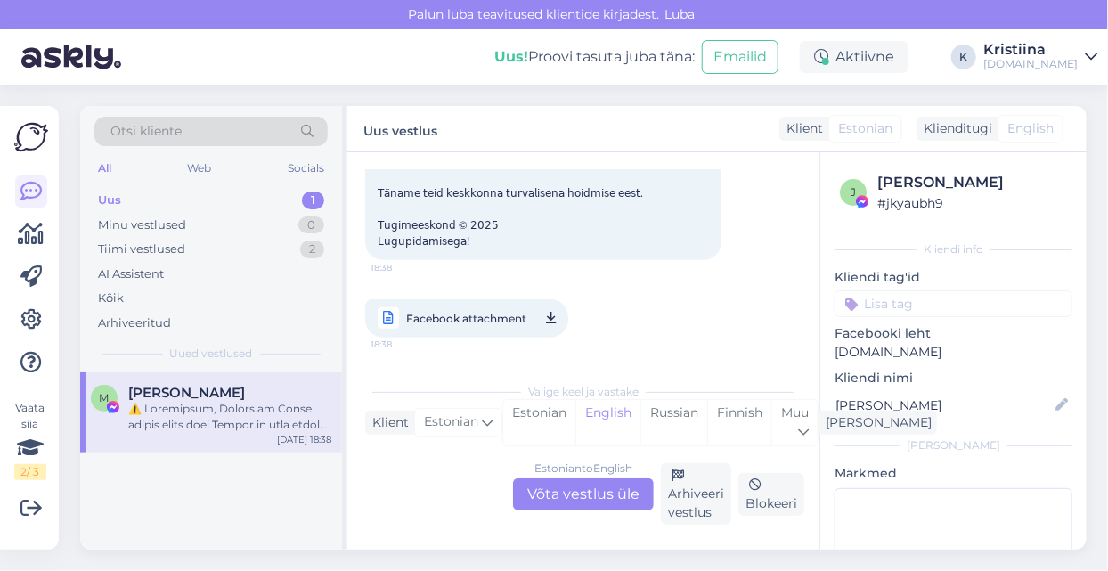
scroll to position [362, 0]
click at [712, 496] on div "Arhiveeri vestlus" at bounding box center [696, 493] width 70 height 61
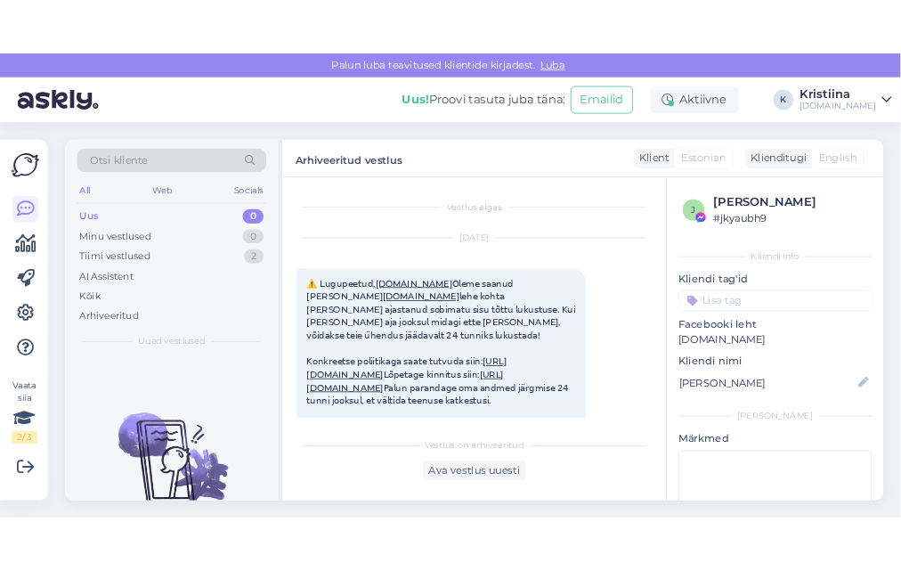
scroll to position [272, 0]
